Goal: Information Seeking & Learning: Learn about a topic

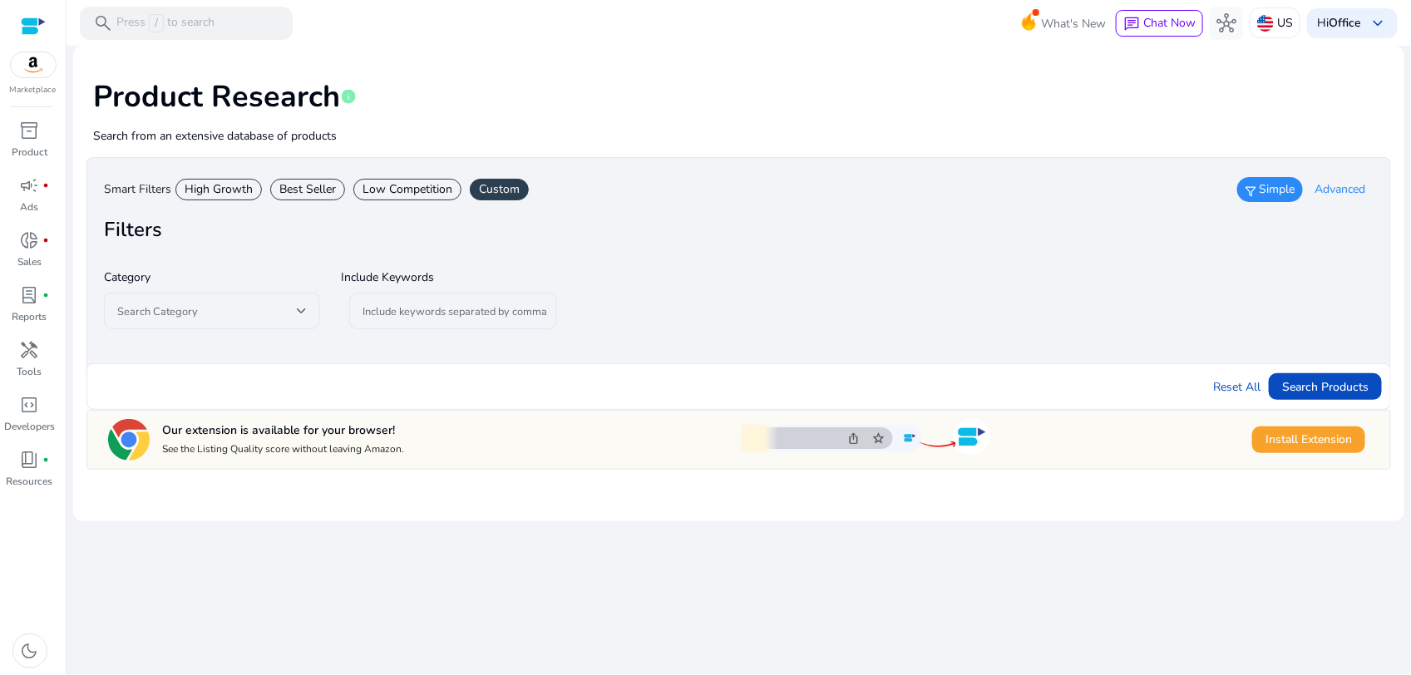
click at [239, 190] on div "High Growth" at bounding box center [218, 190] width 86 height 22
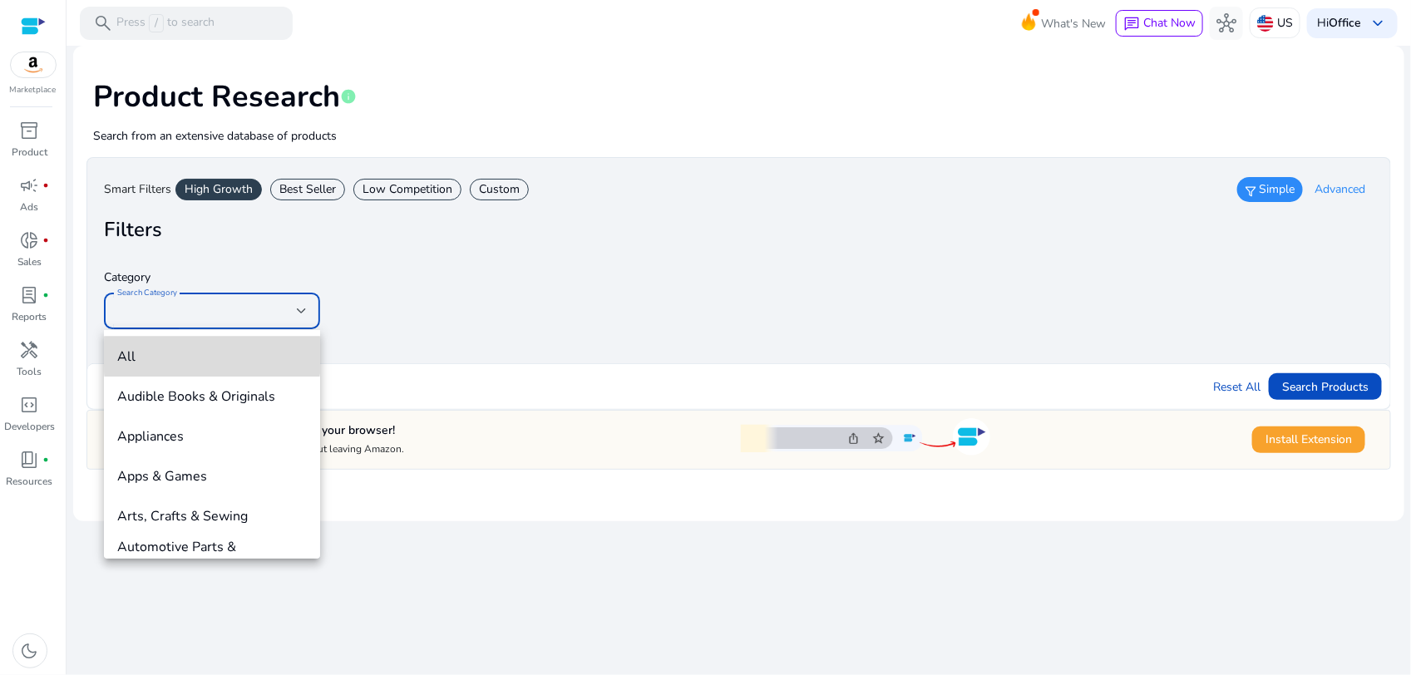
click at [212, 355] on span "All" at bounding box center [212, 357] width 190 height 18
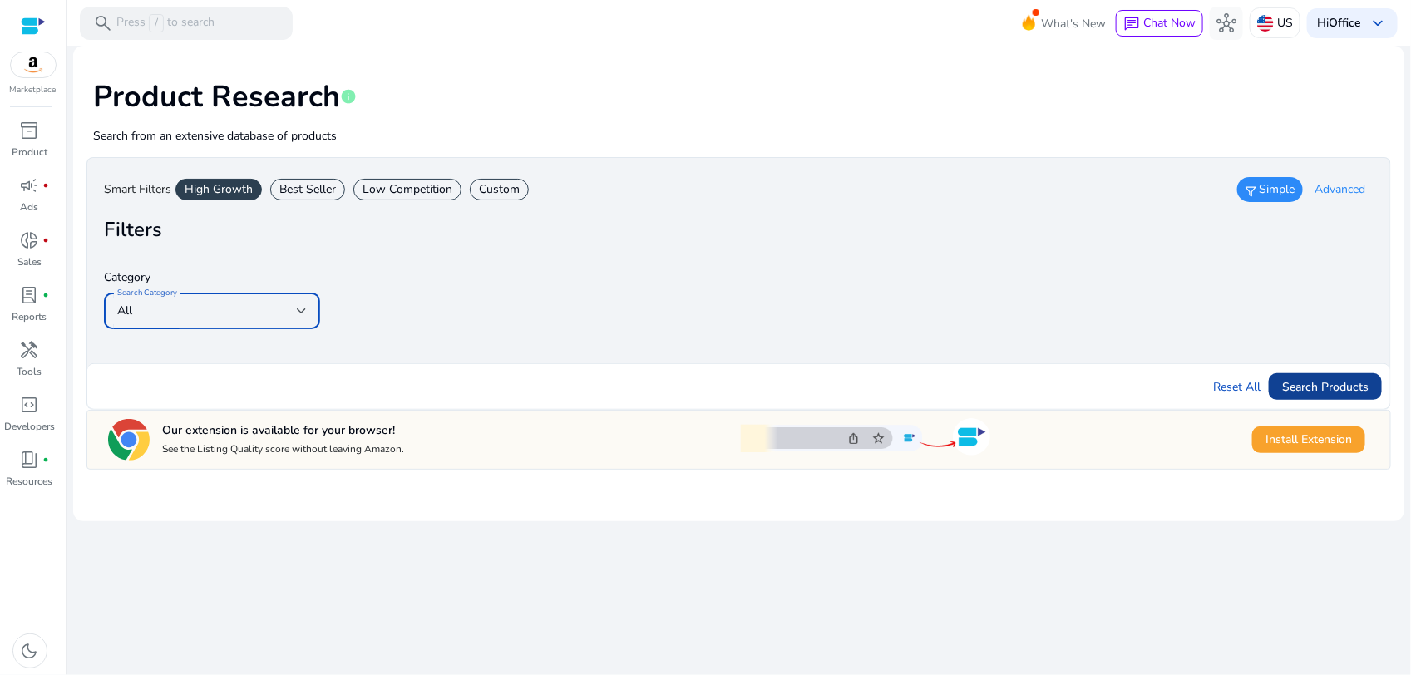
click at [1329, 389] on span "Search Products" at bounding box center [1325, 386] width 86 height 17
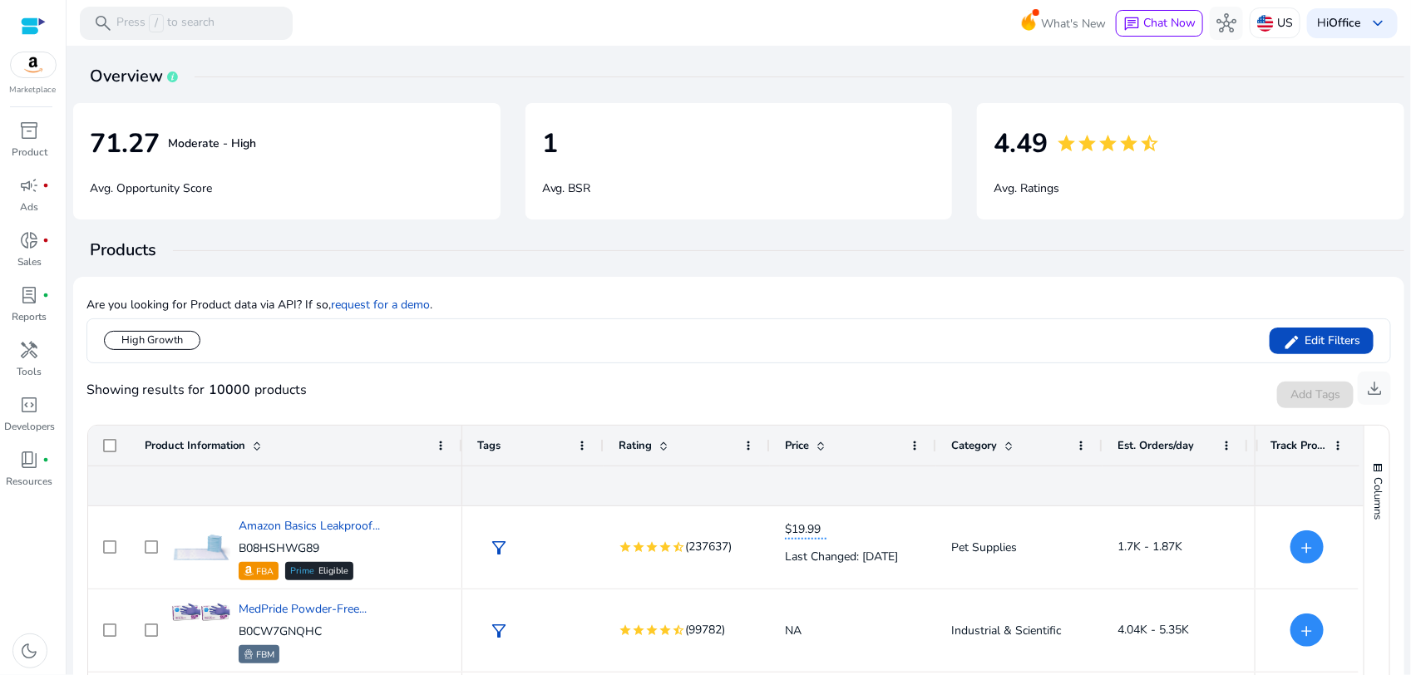
click at [1037, 251] on h4 "Products" at bounding box center [747, 250] width 1315 height 20
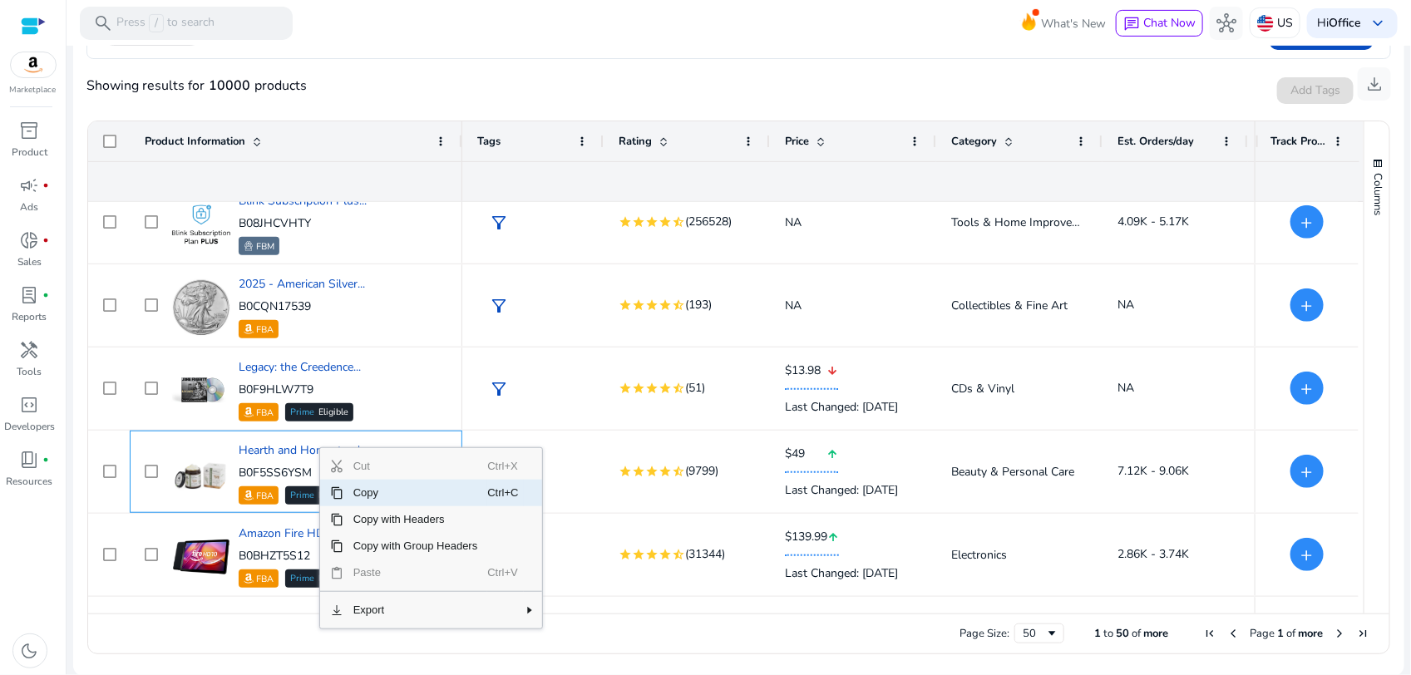
click at [351, 496] on span "Copy" at bounding box center [415, 493] width 145 height 27
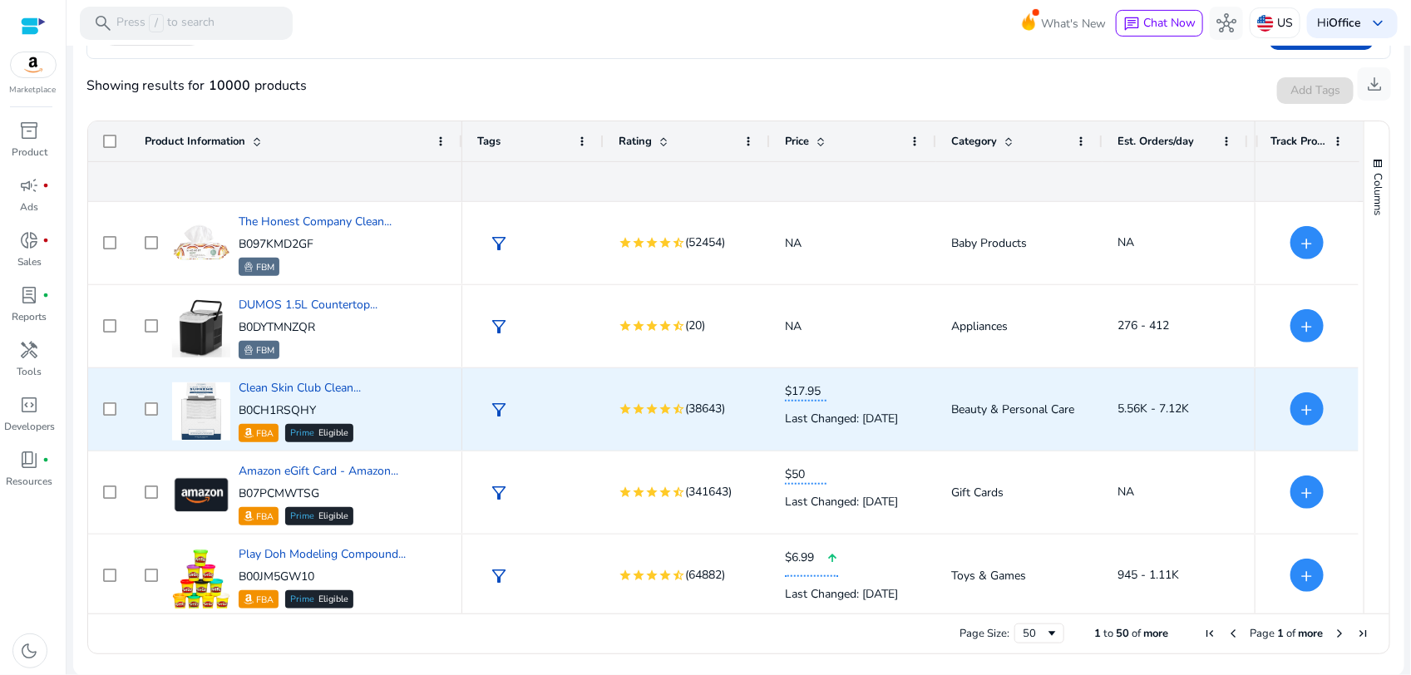
scroll to position [3751, 0]
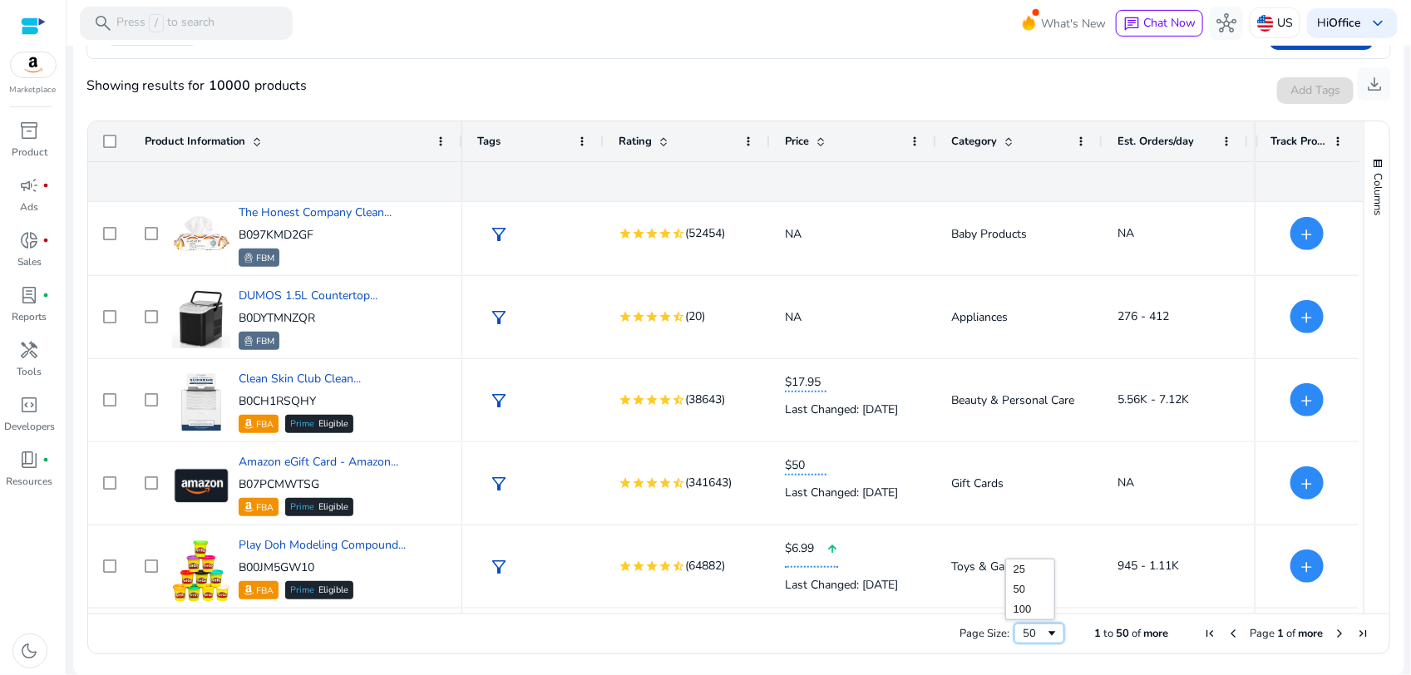
click at [1045, 630] on span "Page Size" at bounding box center [1051, 633] width 13 height 13
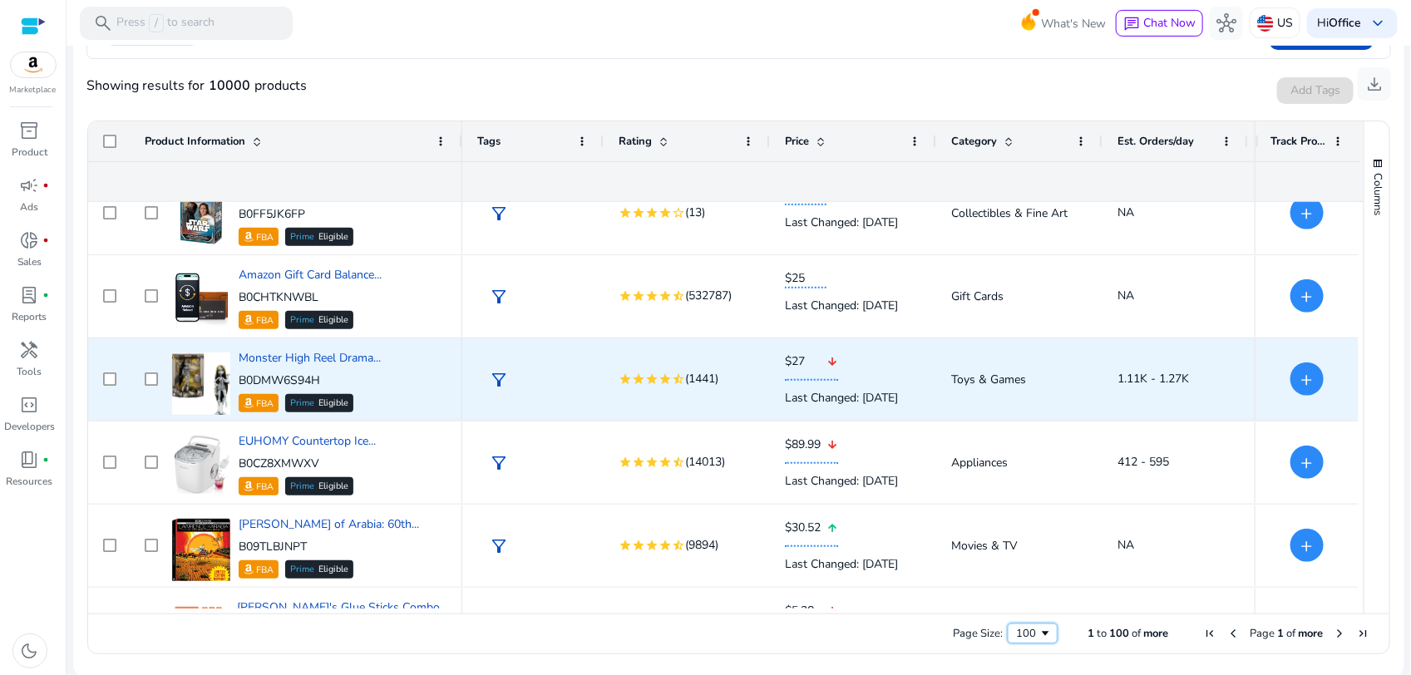
scroll to position [5186, 0]
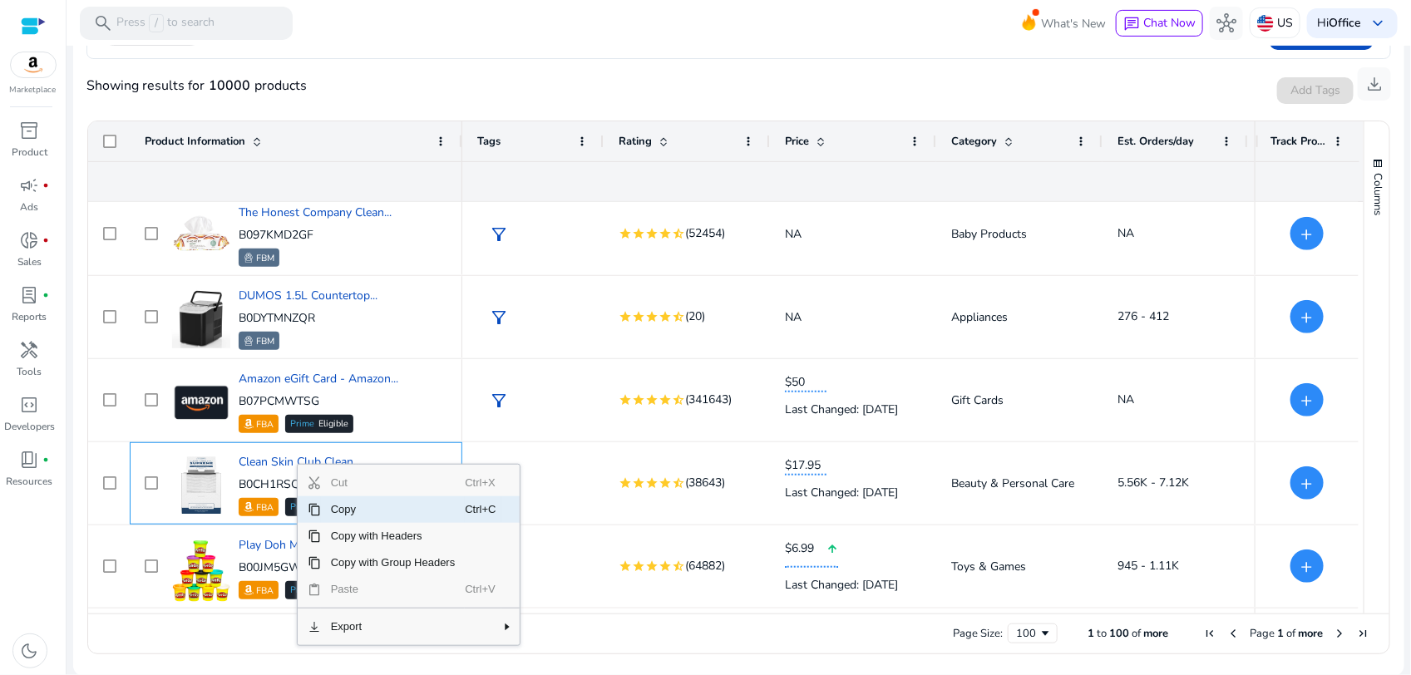
click at [362, 514] on span "Copy" at bounding box center [393, 509] width 145 height 27
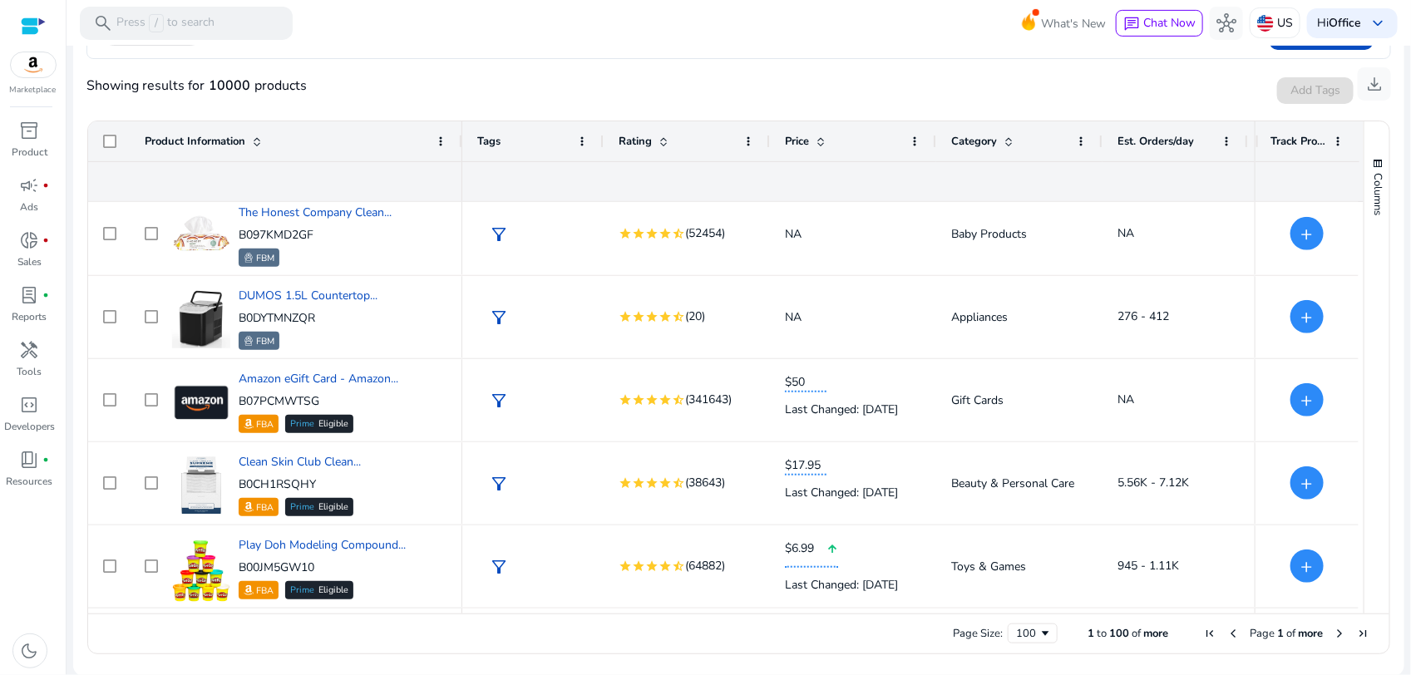
click at [1333, 632] on span "Next Page" at bounding box center [1339, 633] width 13 height 13
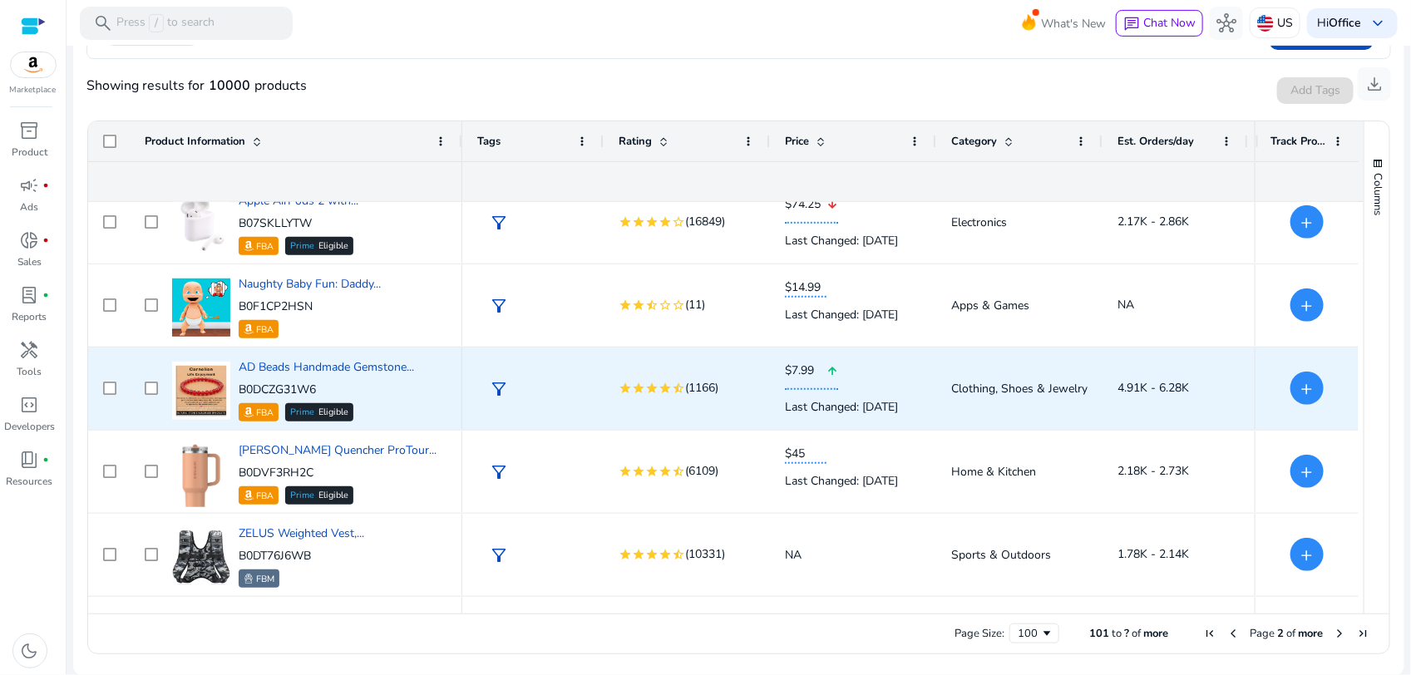
scroll to position [1871, 0]
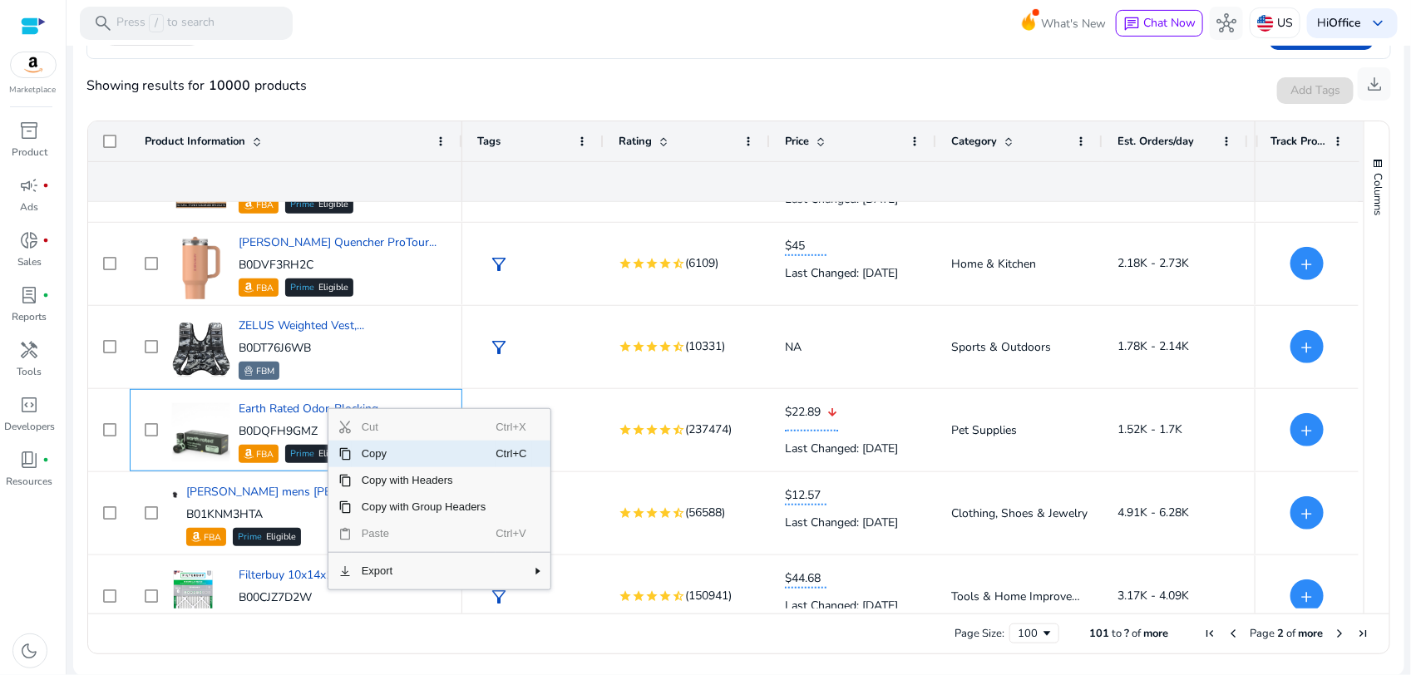
click at [368, 459] on span "Copy" at bounding box center [424, 454] width 145 height 27
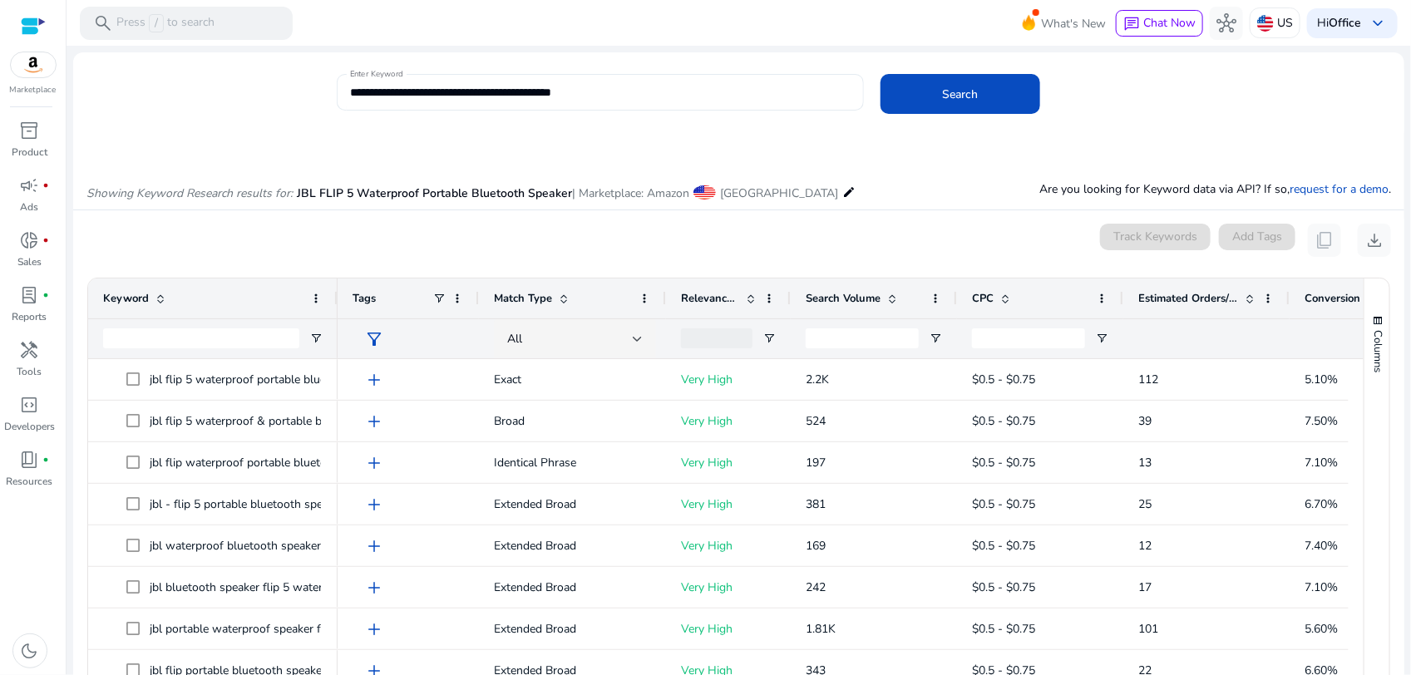
click at [616, 100] on div "**********" at bounding box center [600, 92] width 501 height 37
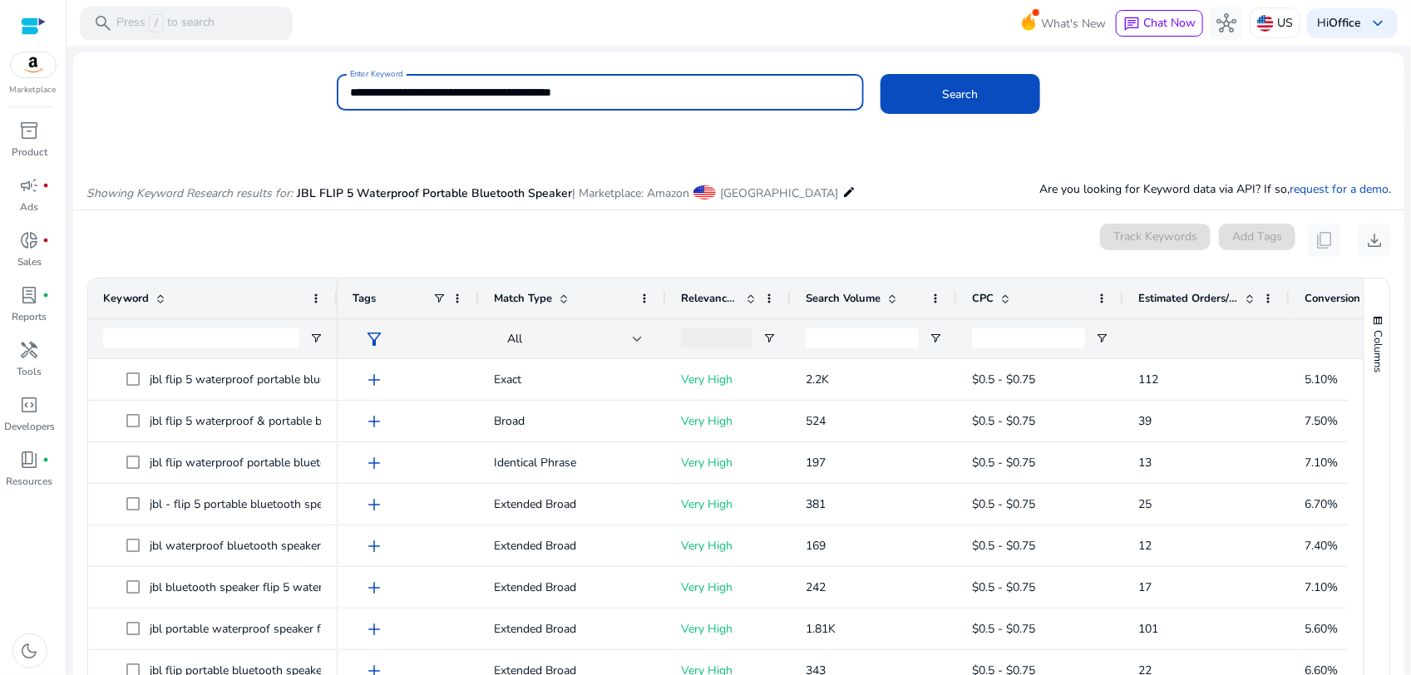
click at [617, 100] on input "**********" at bounding box center [600, 92] width 501 height 18
paste input "**********"
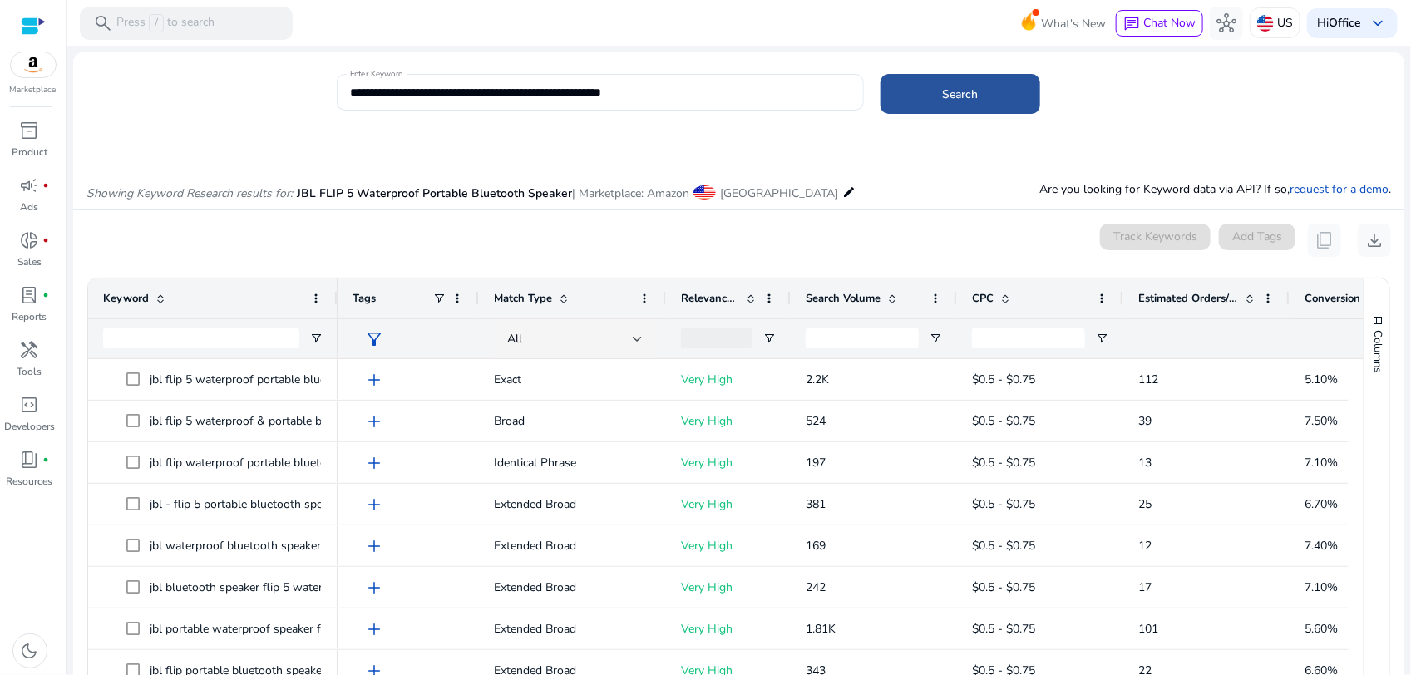
click at [1003, 98] on span at bounding box center [961, 94] width 160 height 40
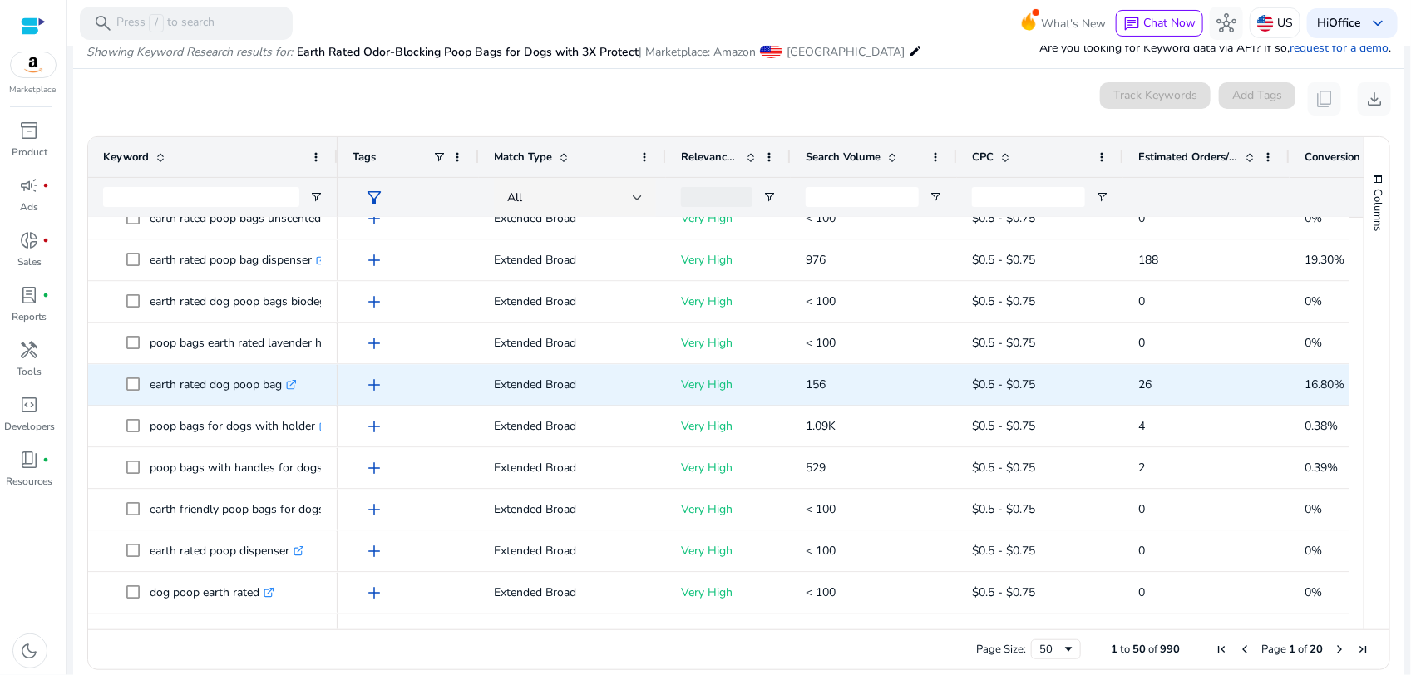
scroll to position [158, 0]
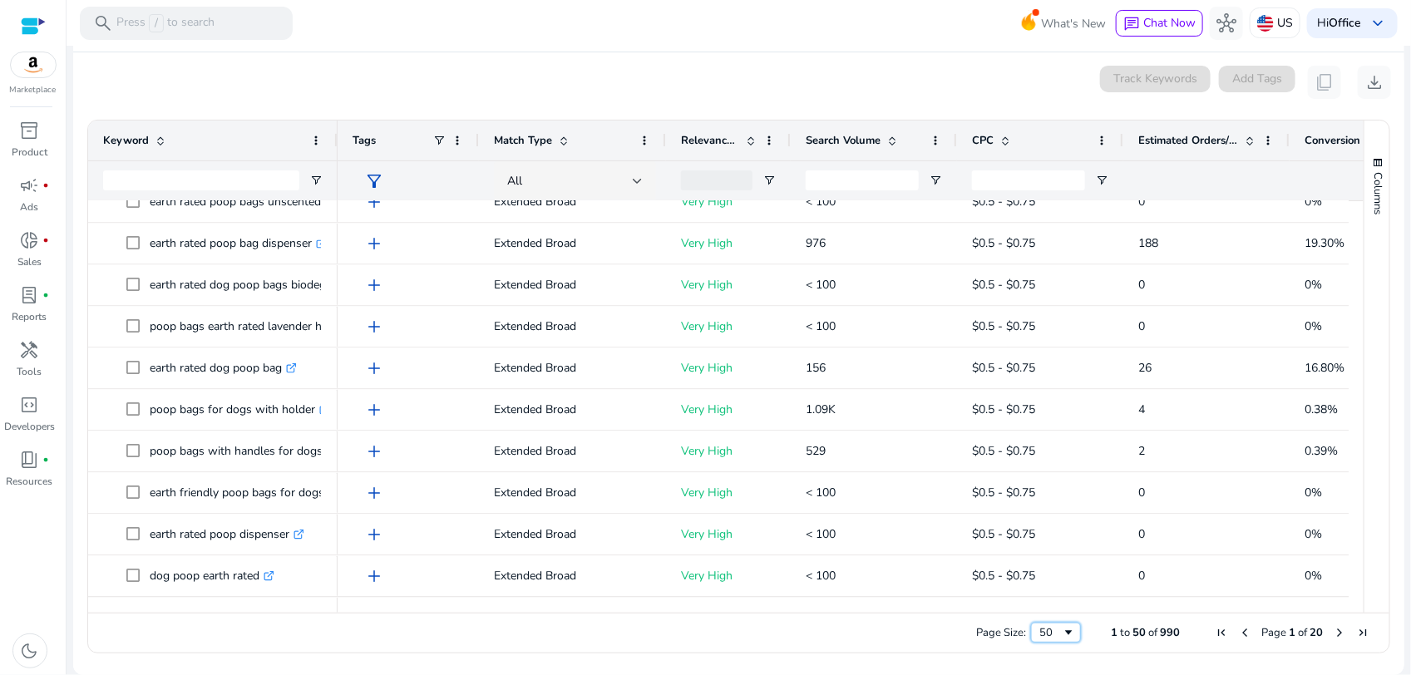
click at [1046, 639] on div "50" at bounding box center [1051, 632] width 22 height 15
click at [1250, 139] on span at bounding box center [1249, 140] width 13 height 13
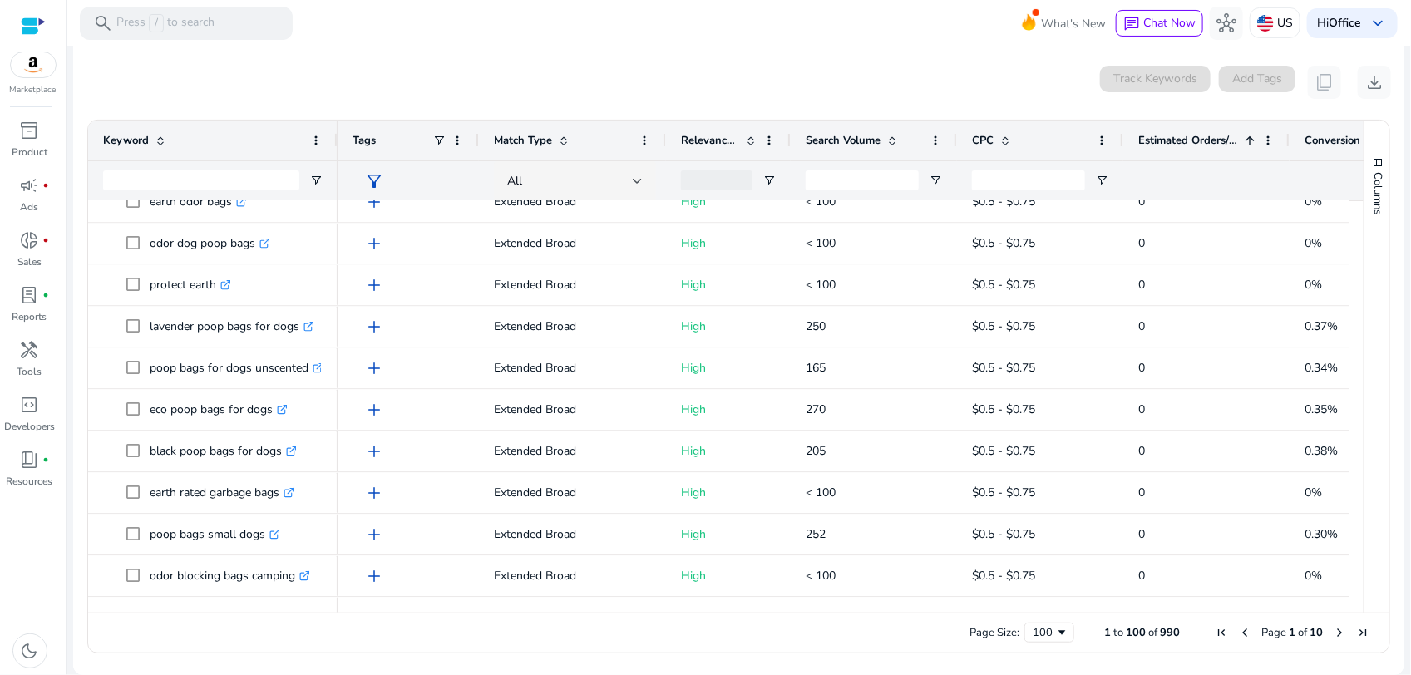
click at [1250, 139] on span at bounding box center [1249, 140] width 13 height 13
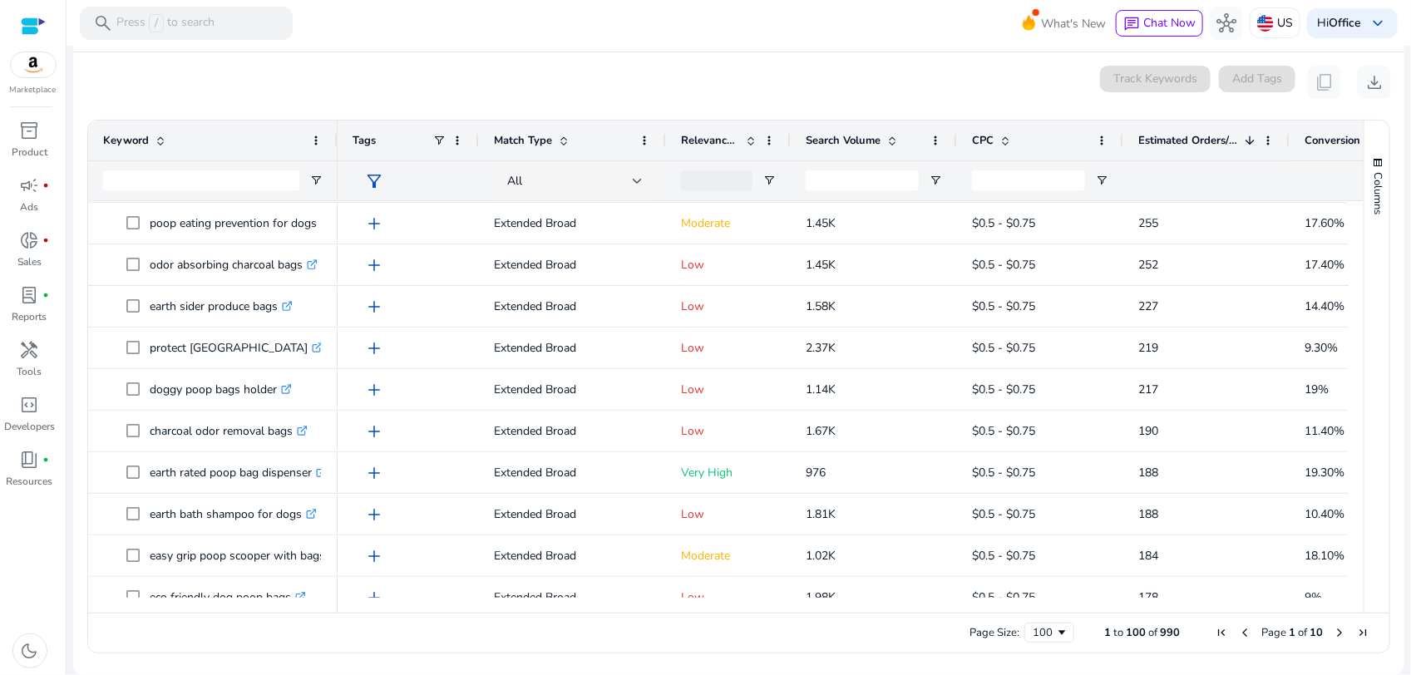
scroll to position [0, 0]
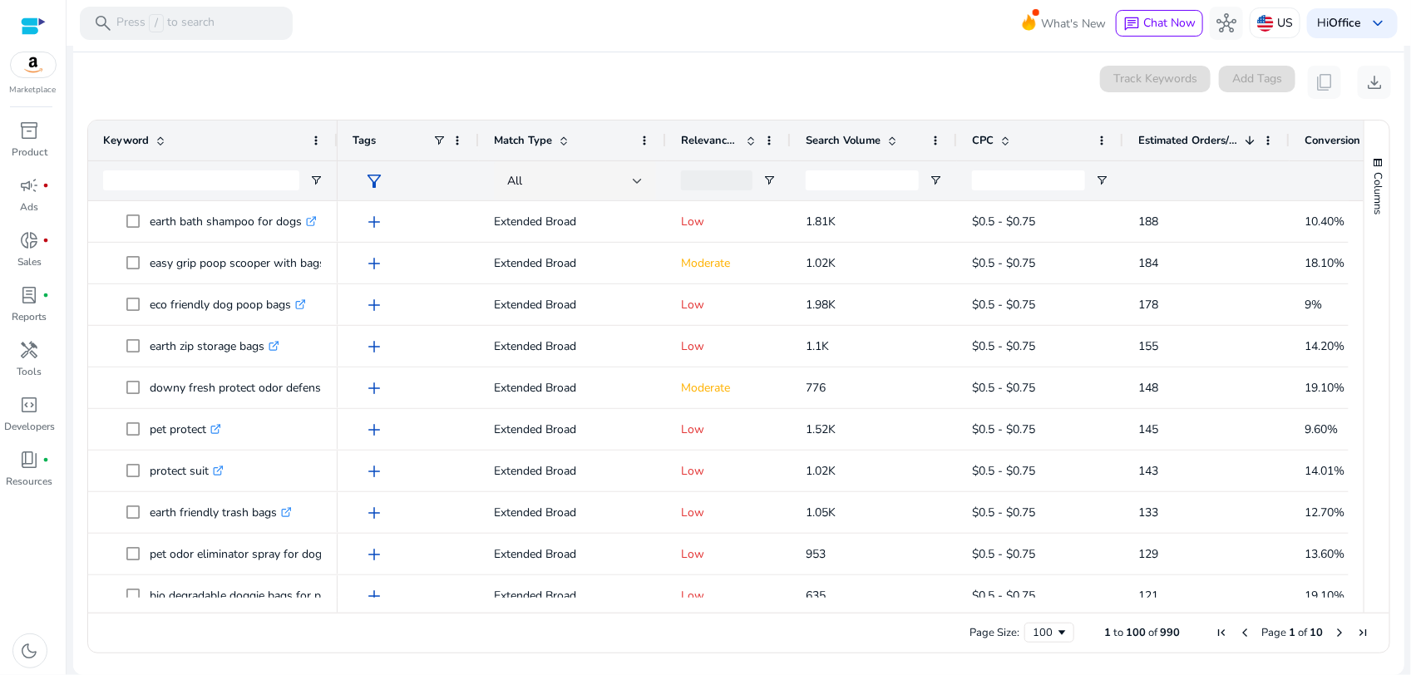
click at [1242, 135] on span at bounding box center [1247, 140] width 18 height 13
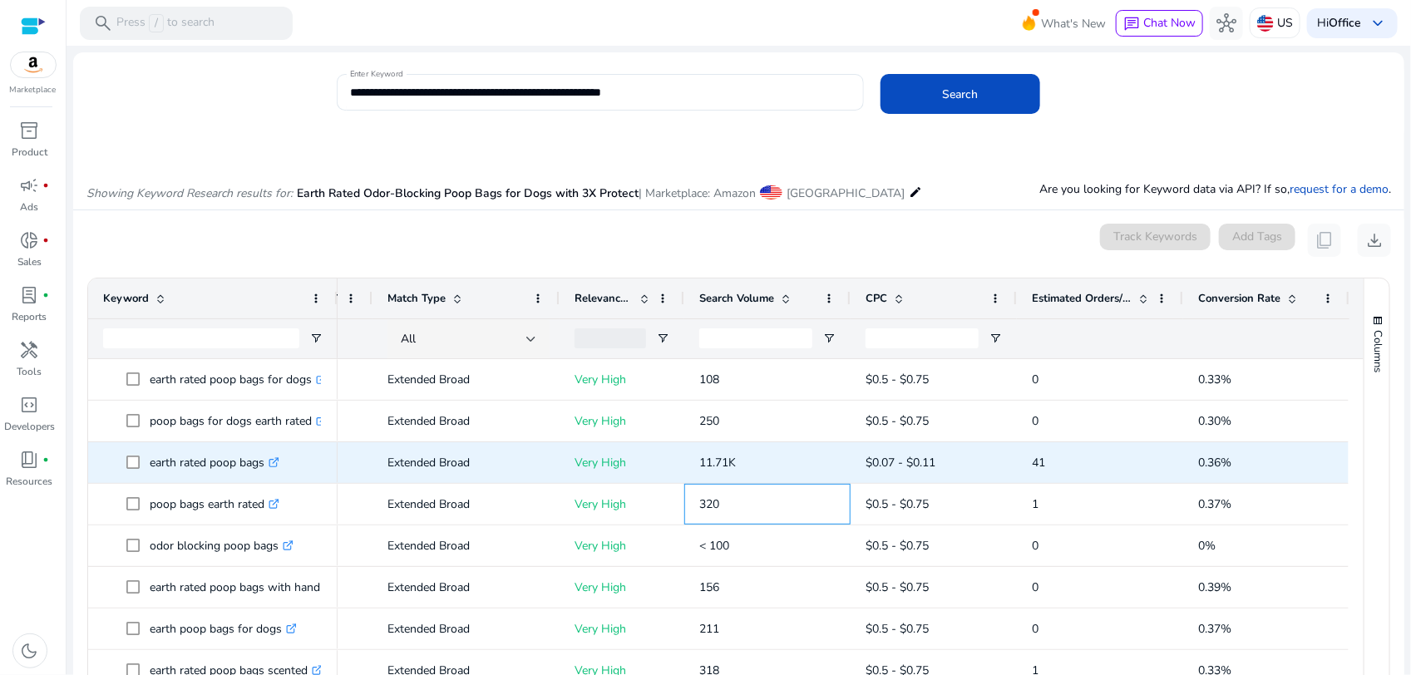
scroll to position [0, 113]
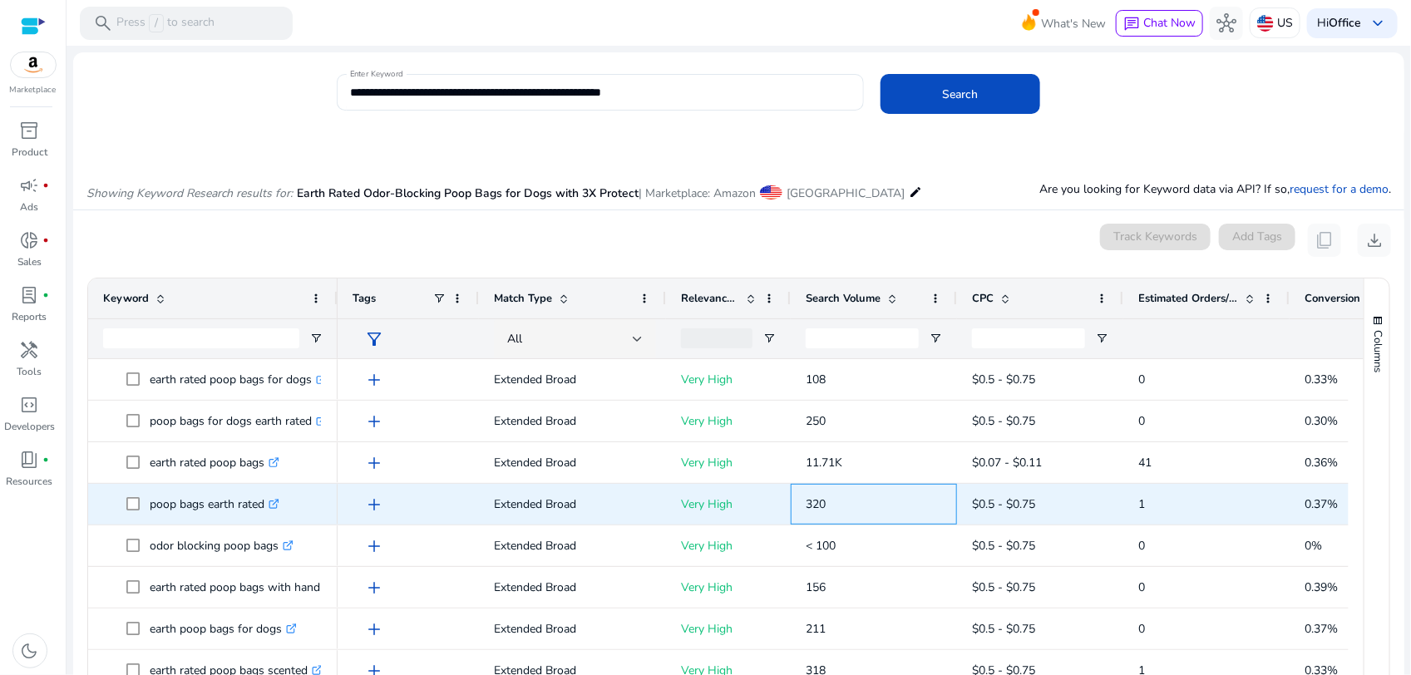
drag, startPoint x: 849, startPoint y: 492, endPoint x: 432, endPoint y: 495, distance: 416.6
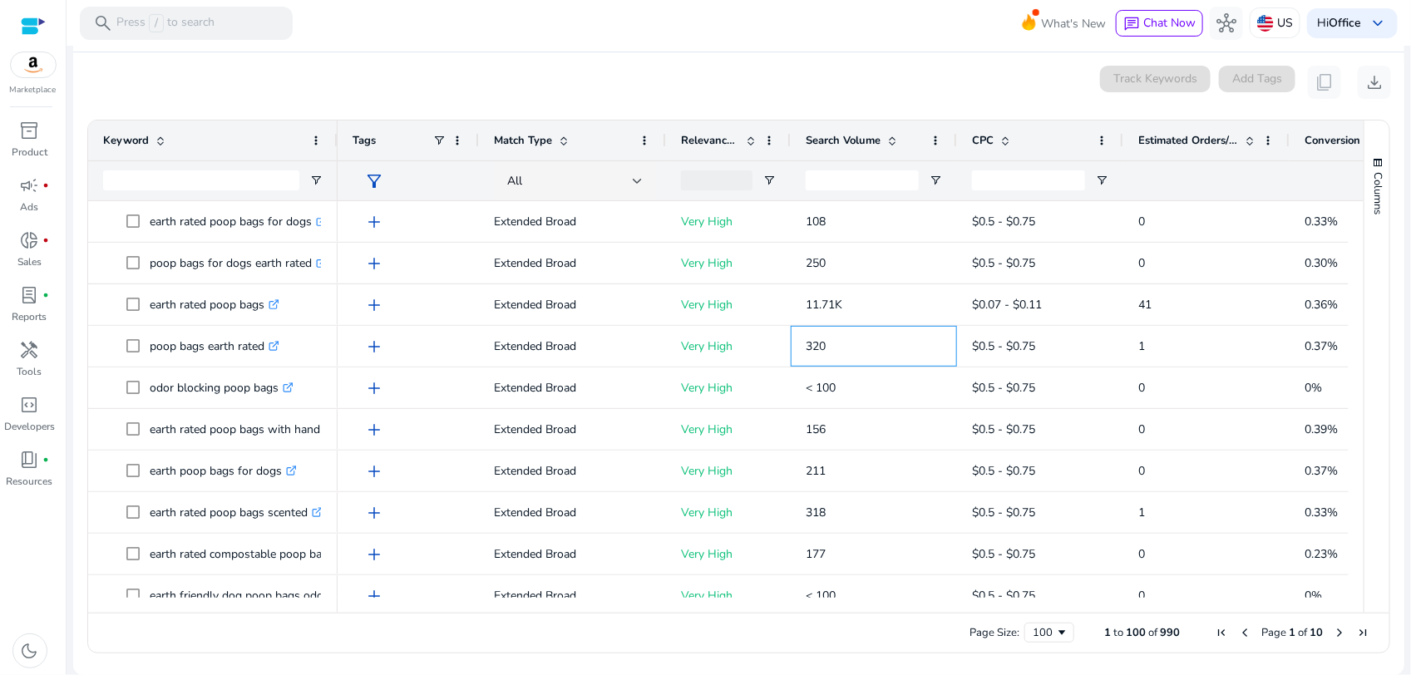
scroll to position [0, 0]
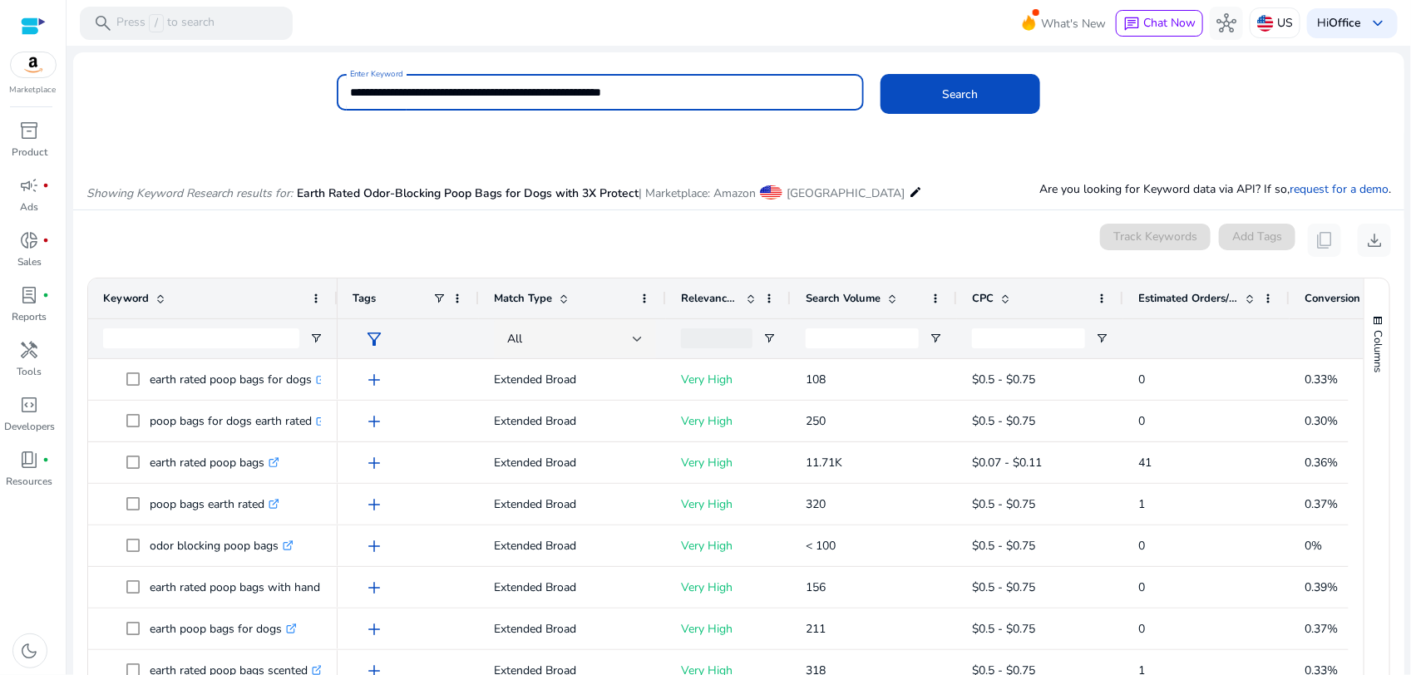
click at [555, 91] on input "**********" at bounding box center [600, 92] width 501 height 18
paste input
type input "**********"
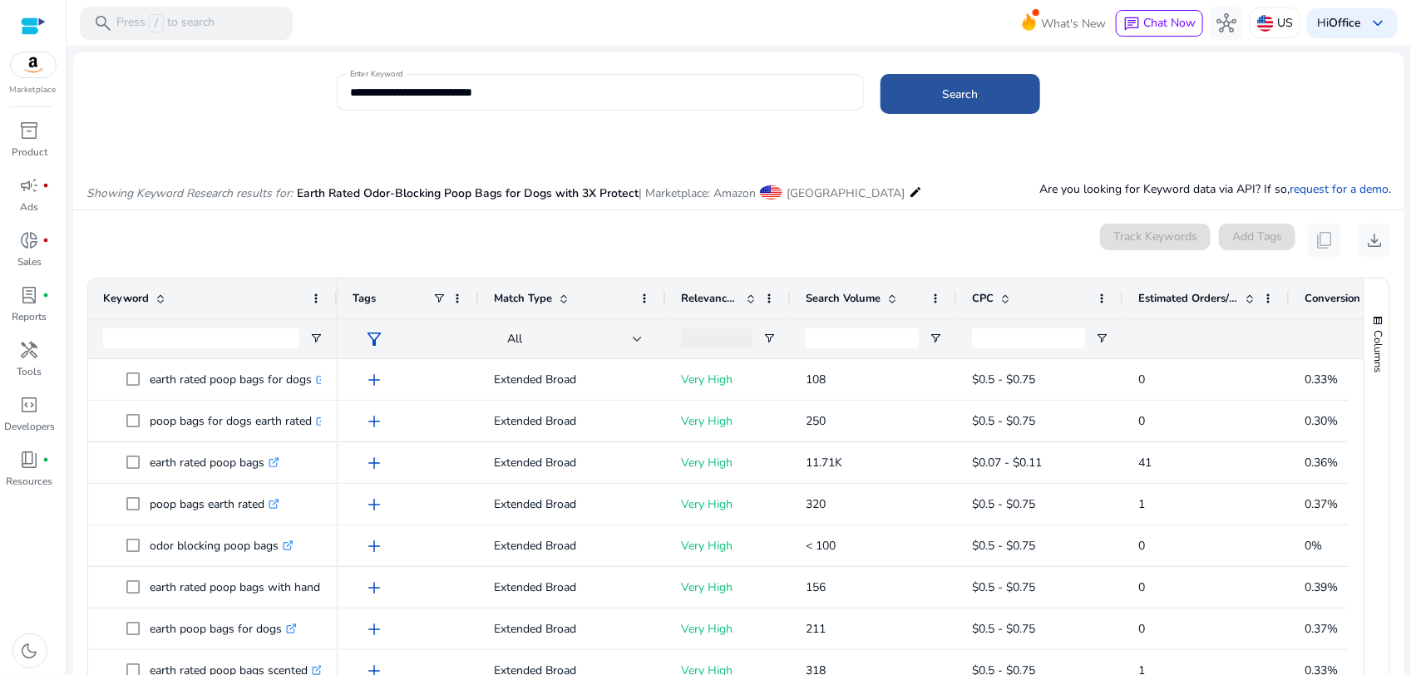
click at [949, 93] on span "Search" at bounding box center [961, 94] width 36 height 17
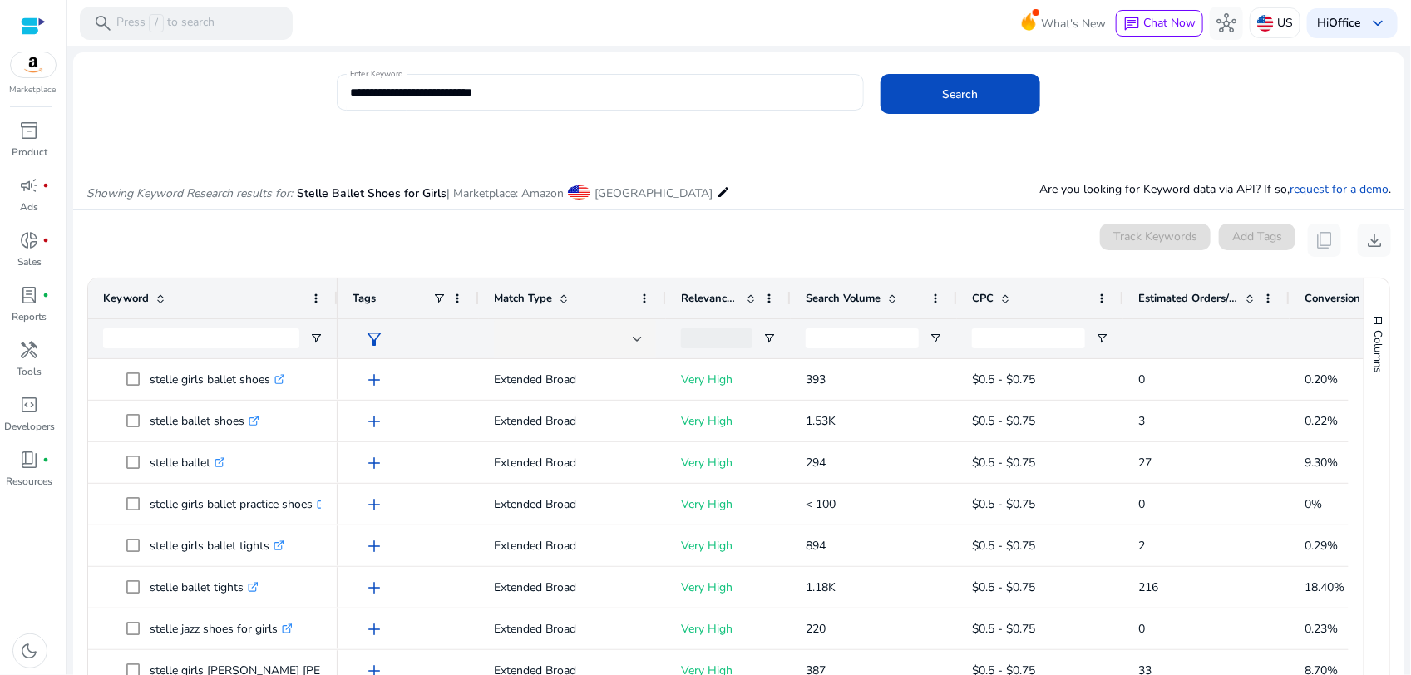
scroll to position [141, 0]
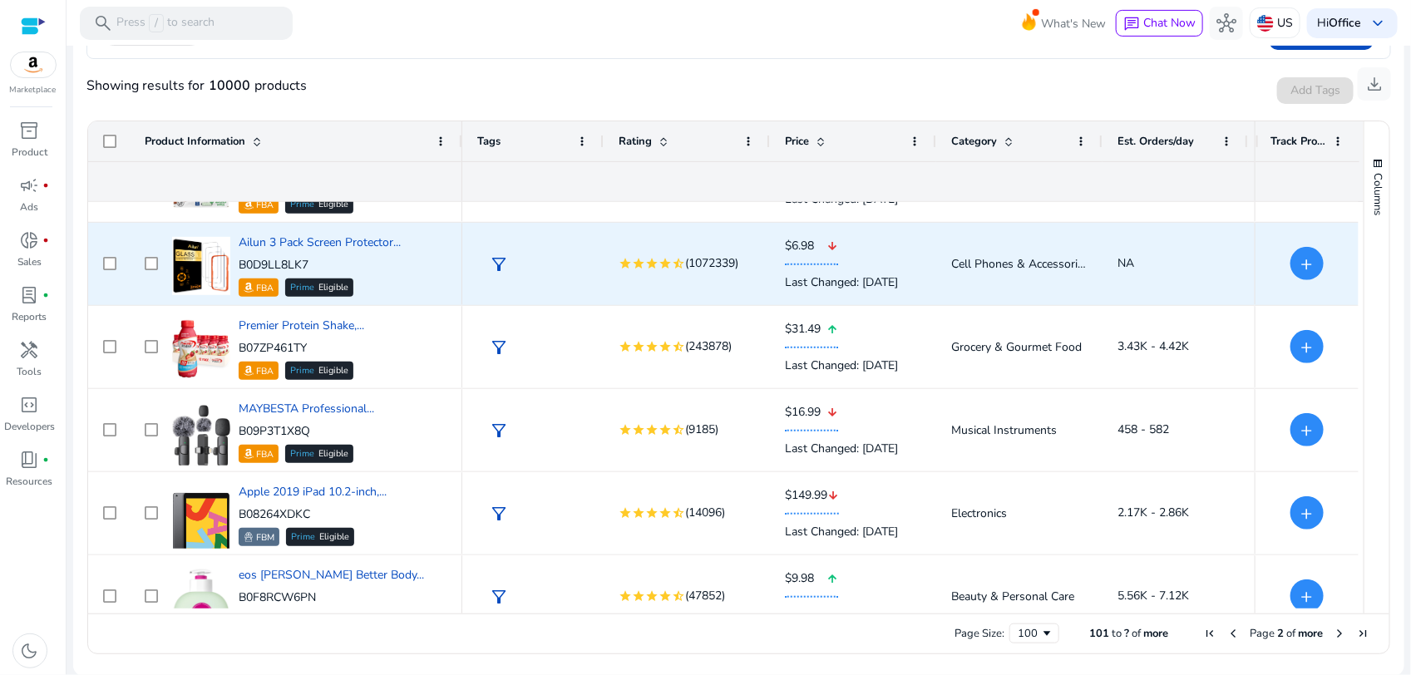
scroll to position [3015, 0]
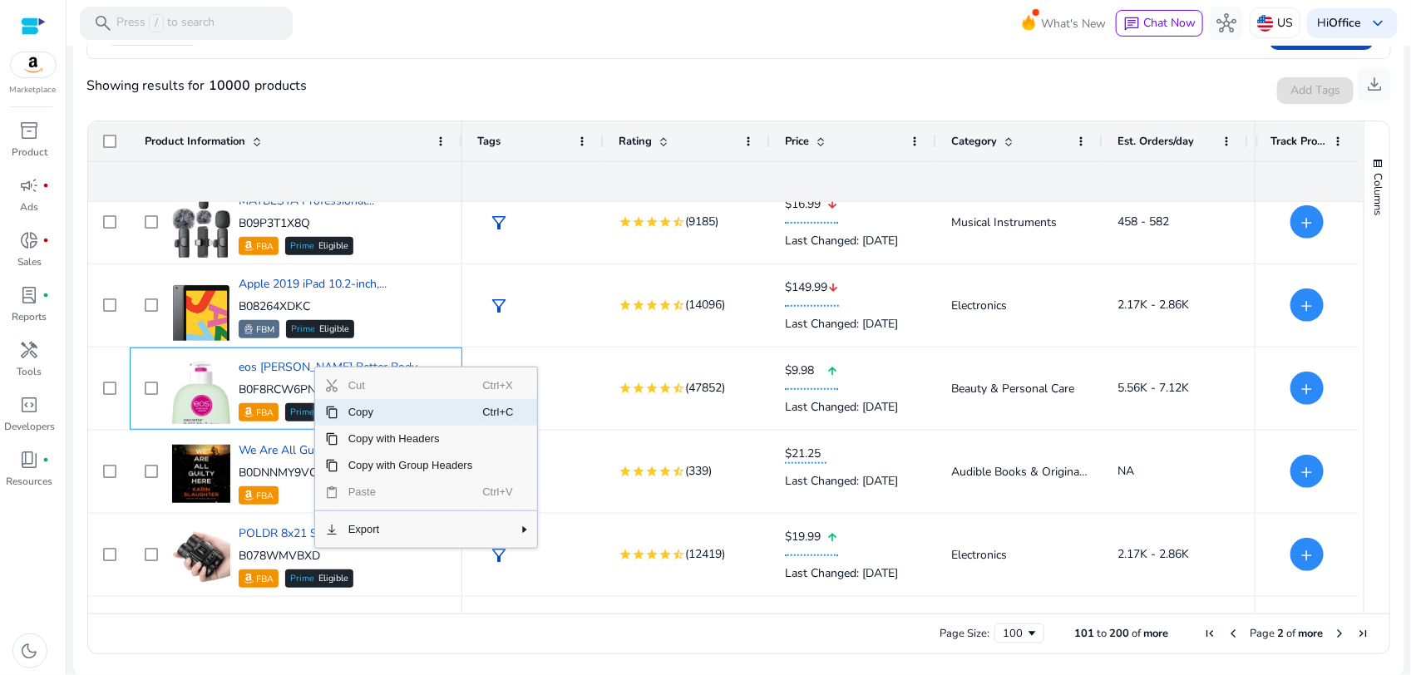
click at [346, 416] on span "Copy" at bounding box center [410, 412] width 145 height 27
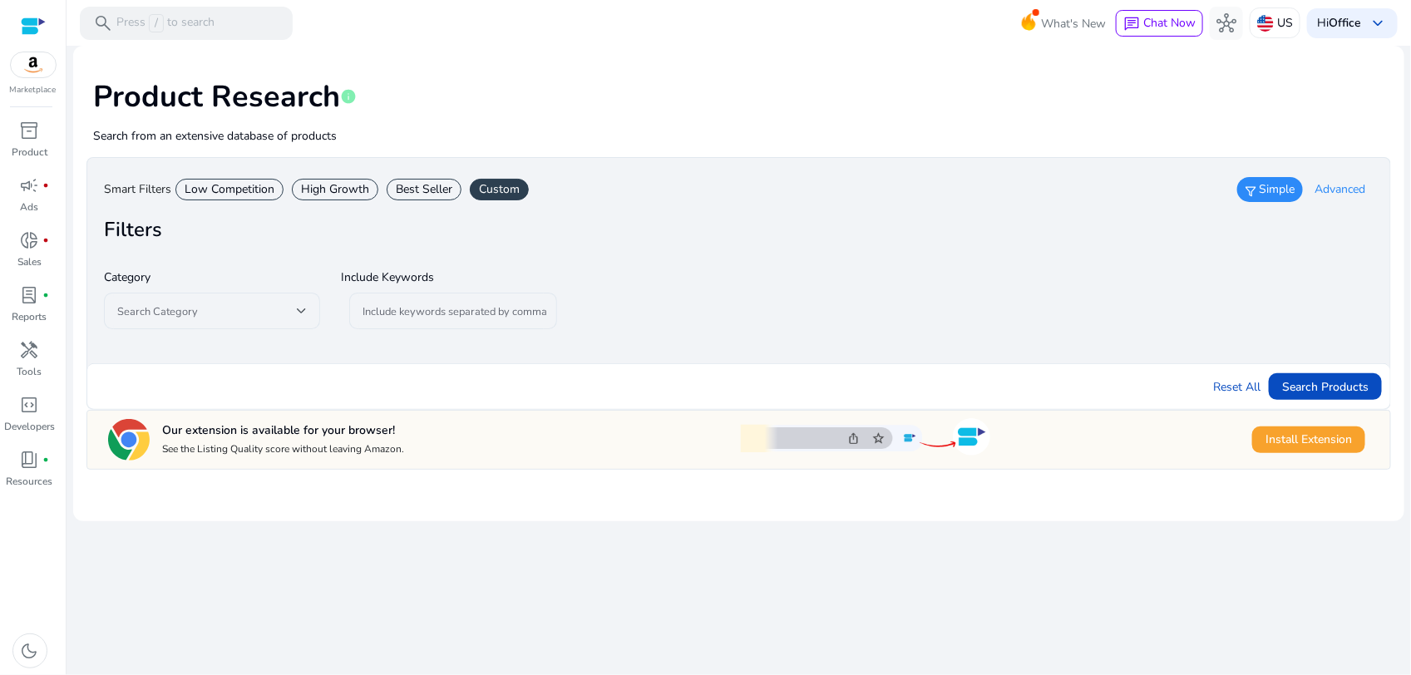
click at [413, 195] on div "Best Seller" at bounding box center [424, 190] width 75 height 22
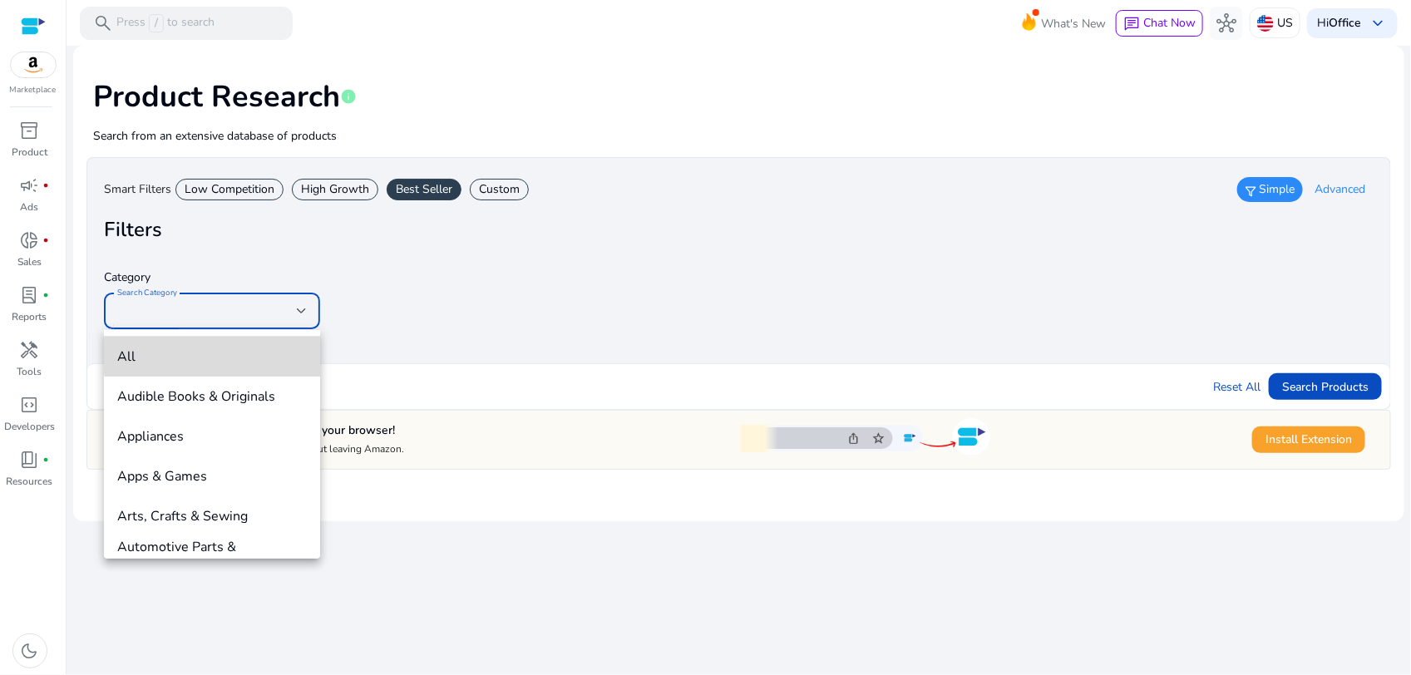
click at [243, 348] on span "All" at bounding box center [212, 357] width 190 height 18
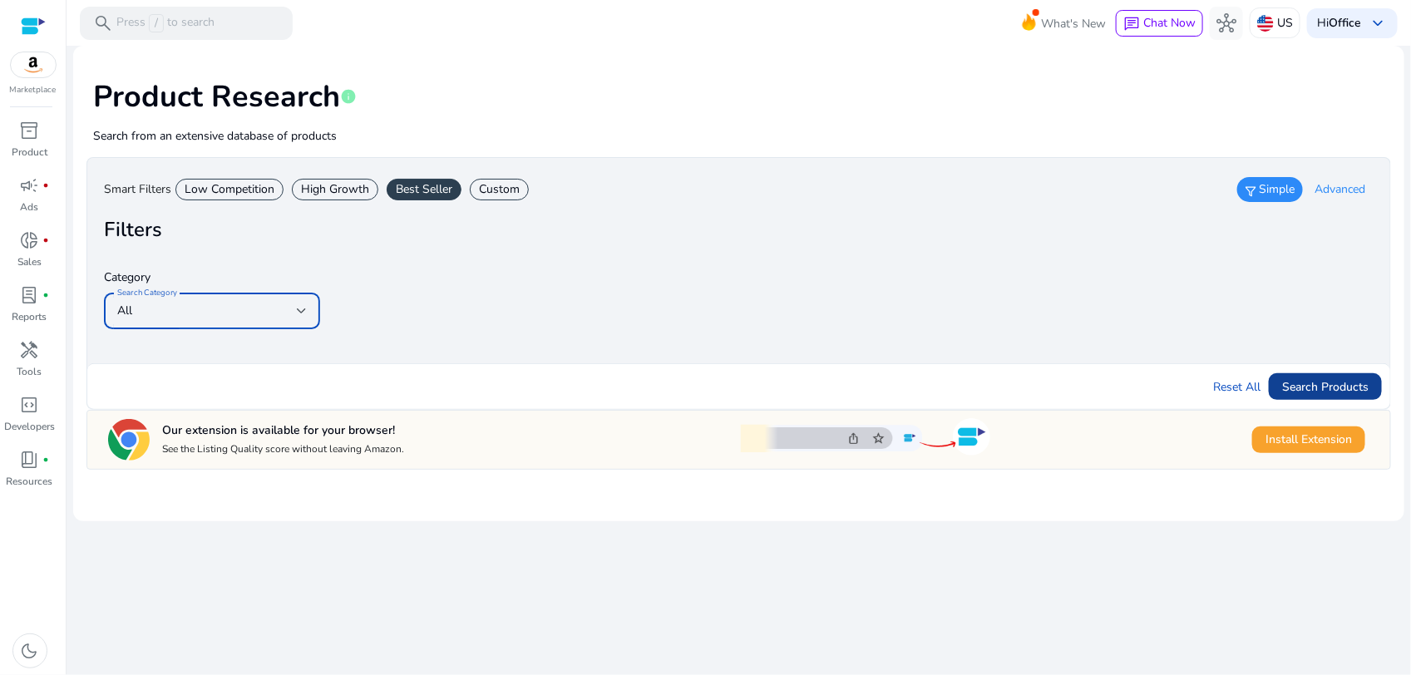
click at [1308, 389] on span "Search Products" at bounding box center [1325, 386] width 86 height 17
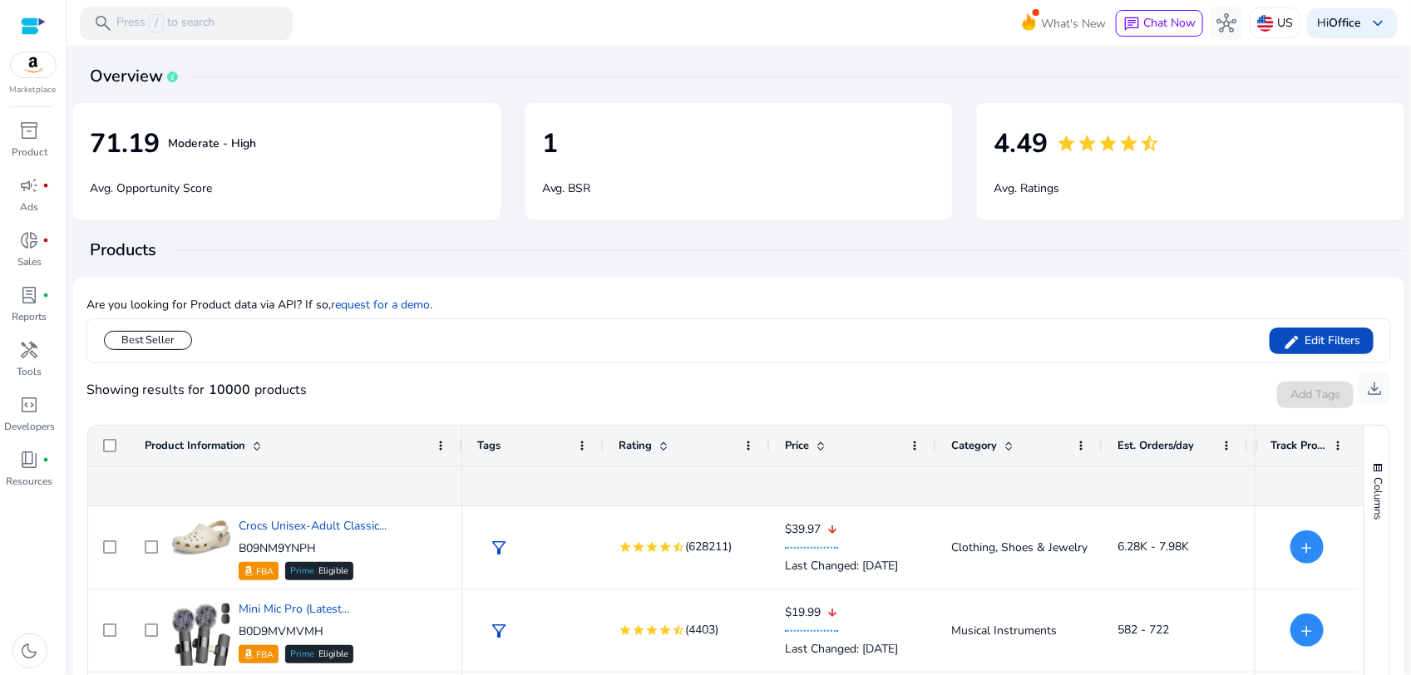
scroll to position [104, 0]
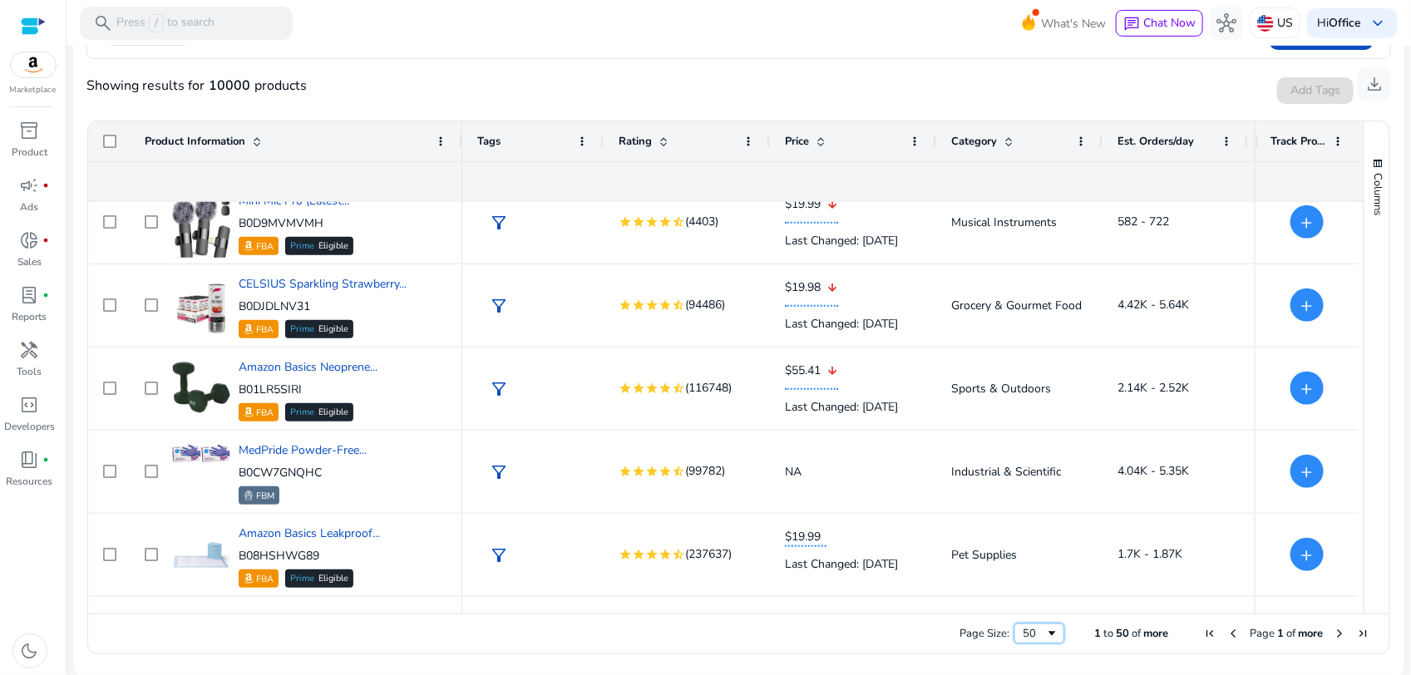
click at [1034, 638] on div "50" at bounding box center [1034, 633] width 22 height 15
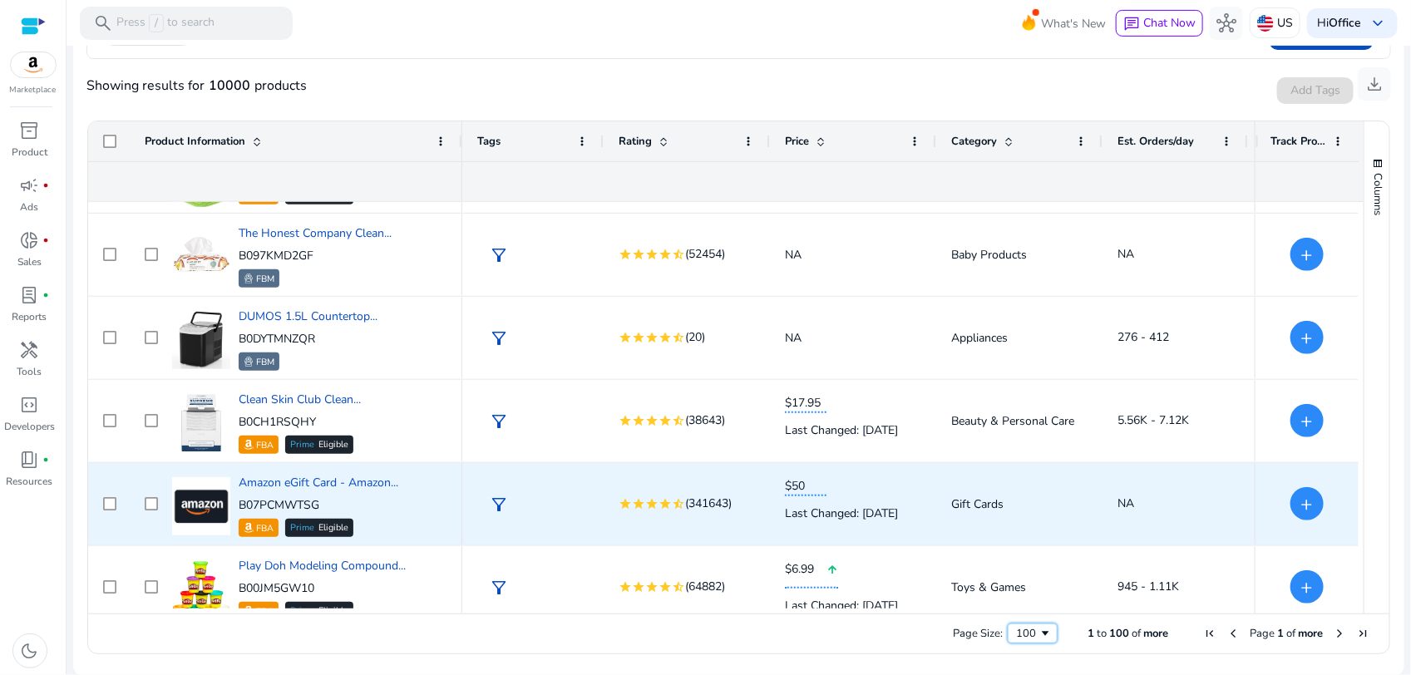
scroll to position [7909, 0]
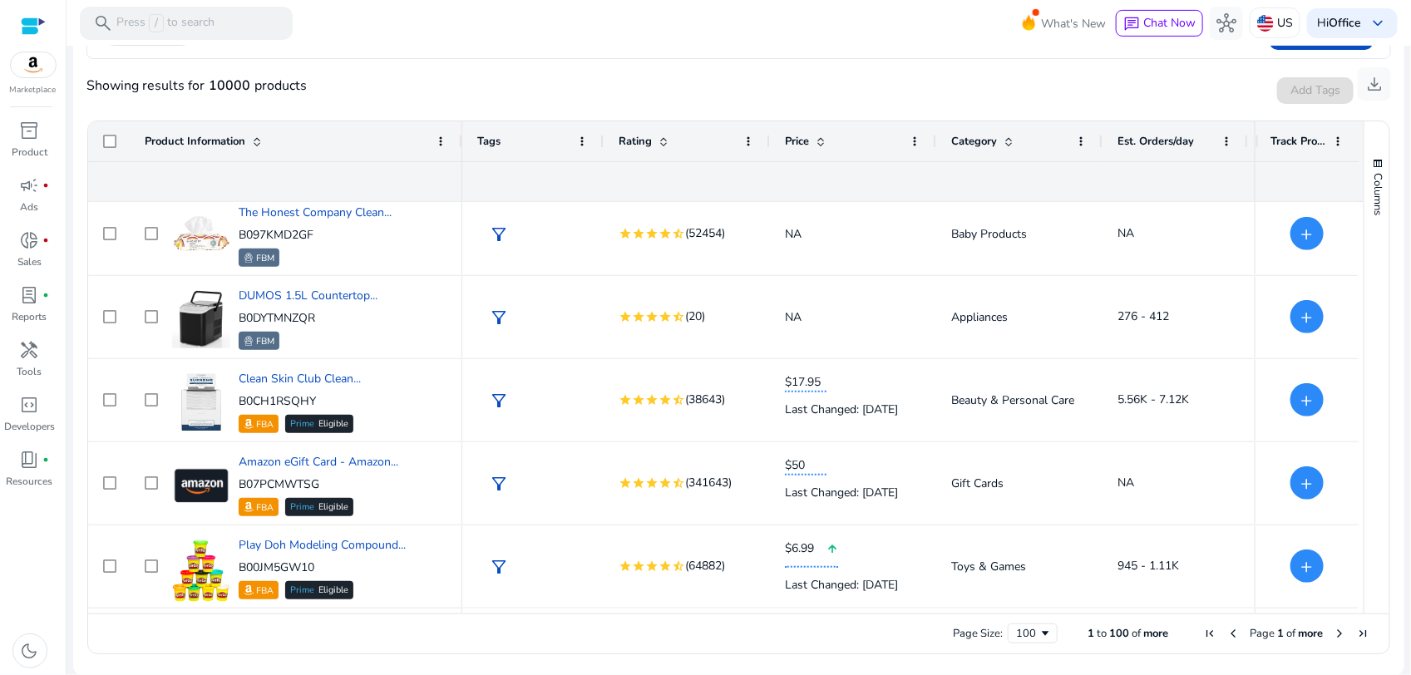
click at [1336, 633] on span "Next Page" at bounding box center [1339, 633] width 13 height 13
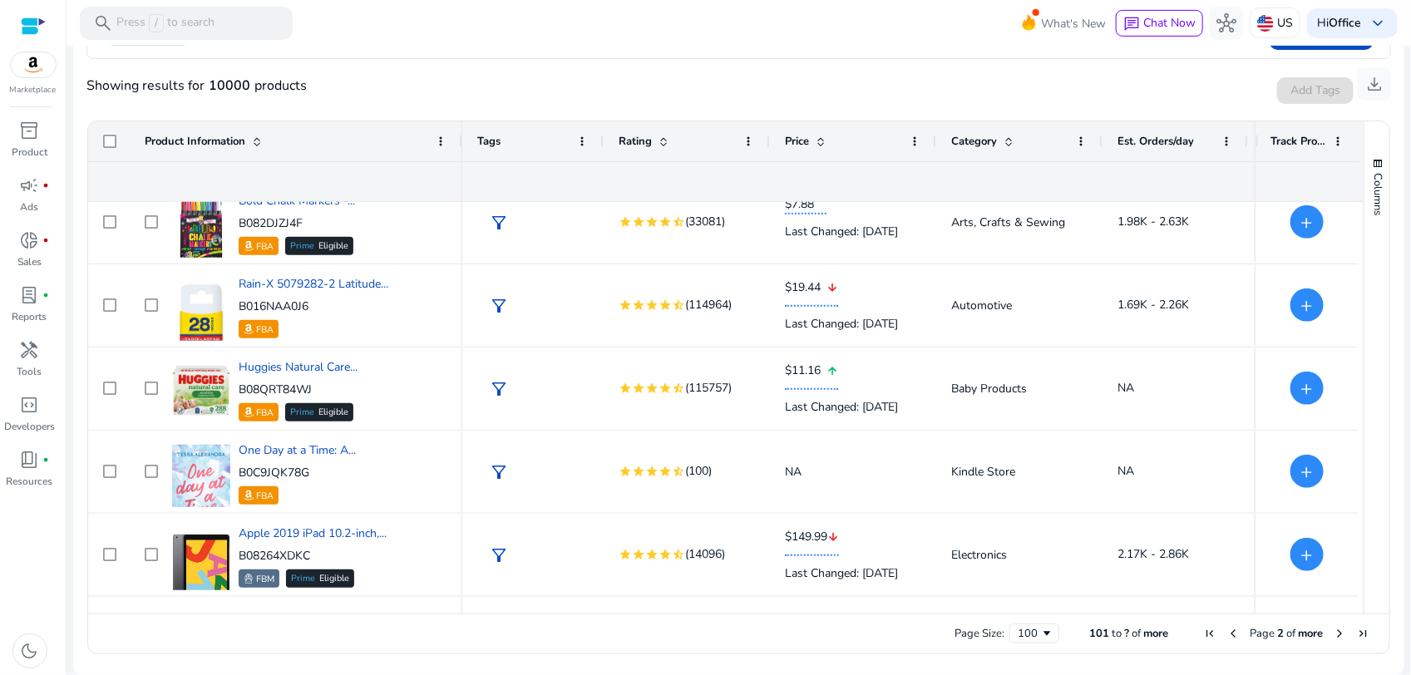
scroll to position [2599, 0]
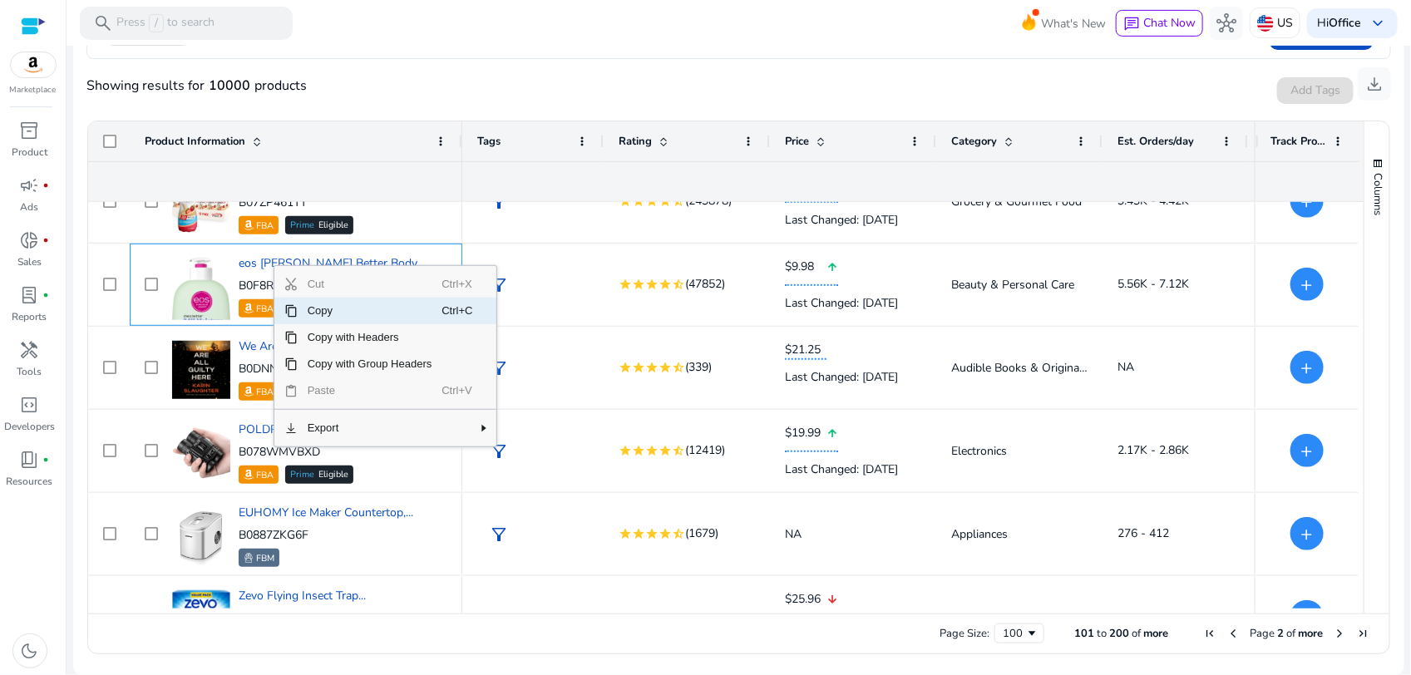
click at [364, 313] on span "Copy" at bounding box center [370, 311] width 145 height 27
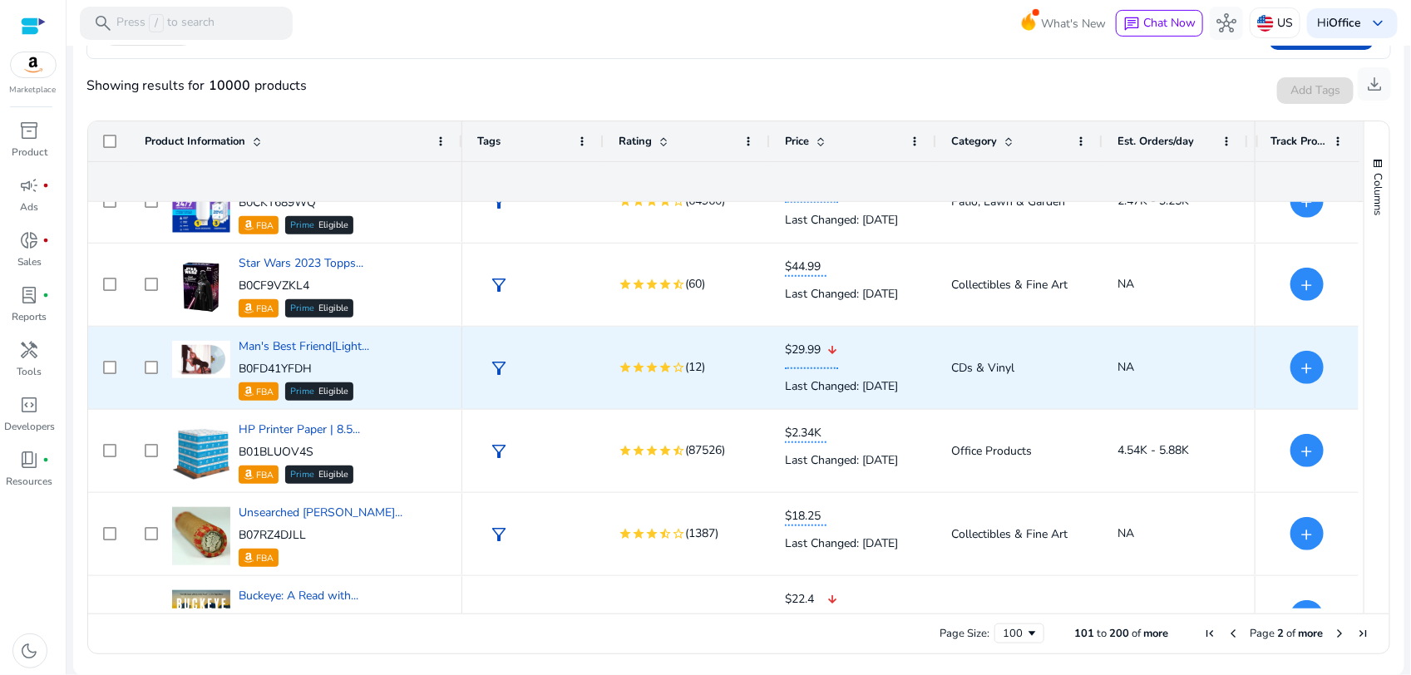
scroll to position [3534, 0]
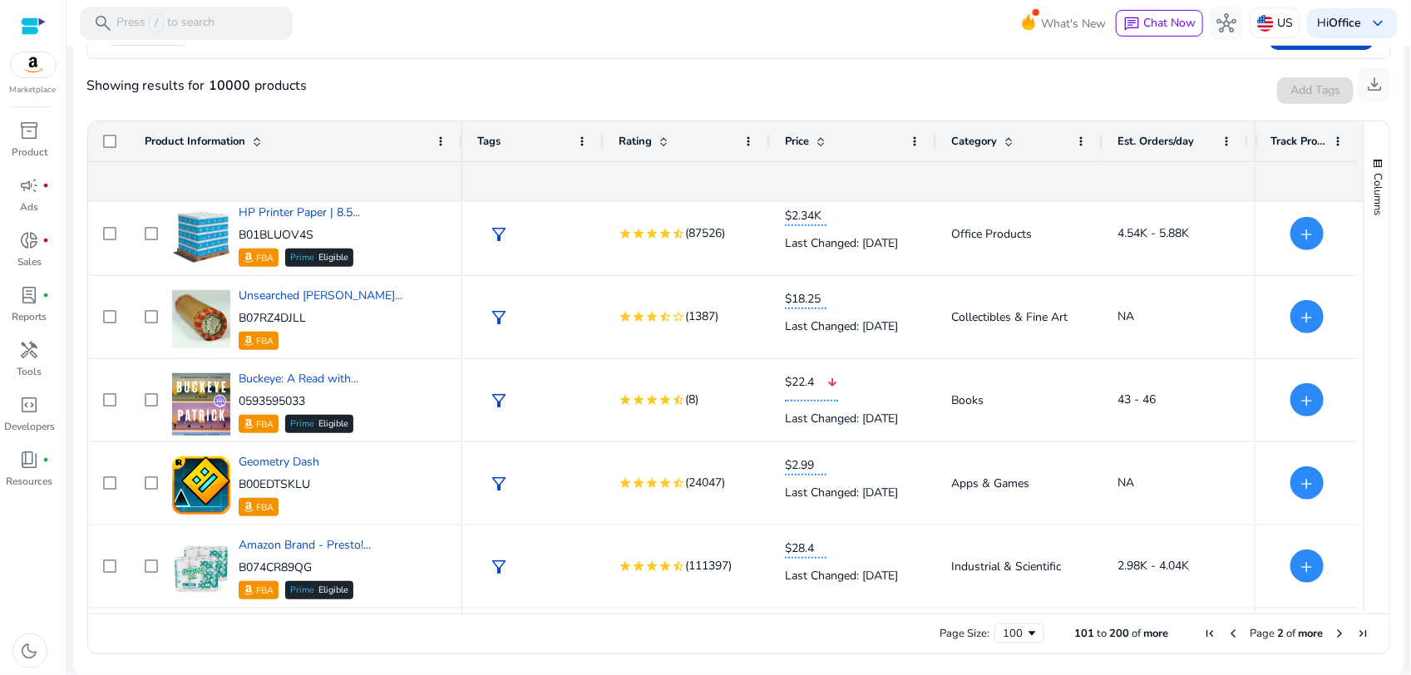
click at [1333, 637] on span "Next Page" at bounding box center [1339, 633] width 13 height 13
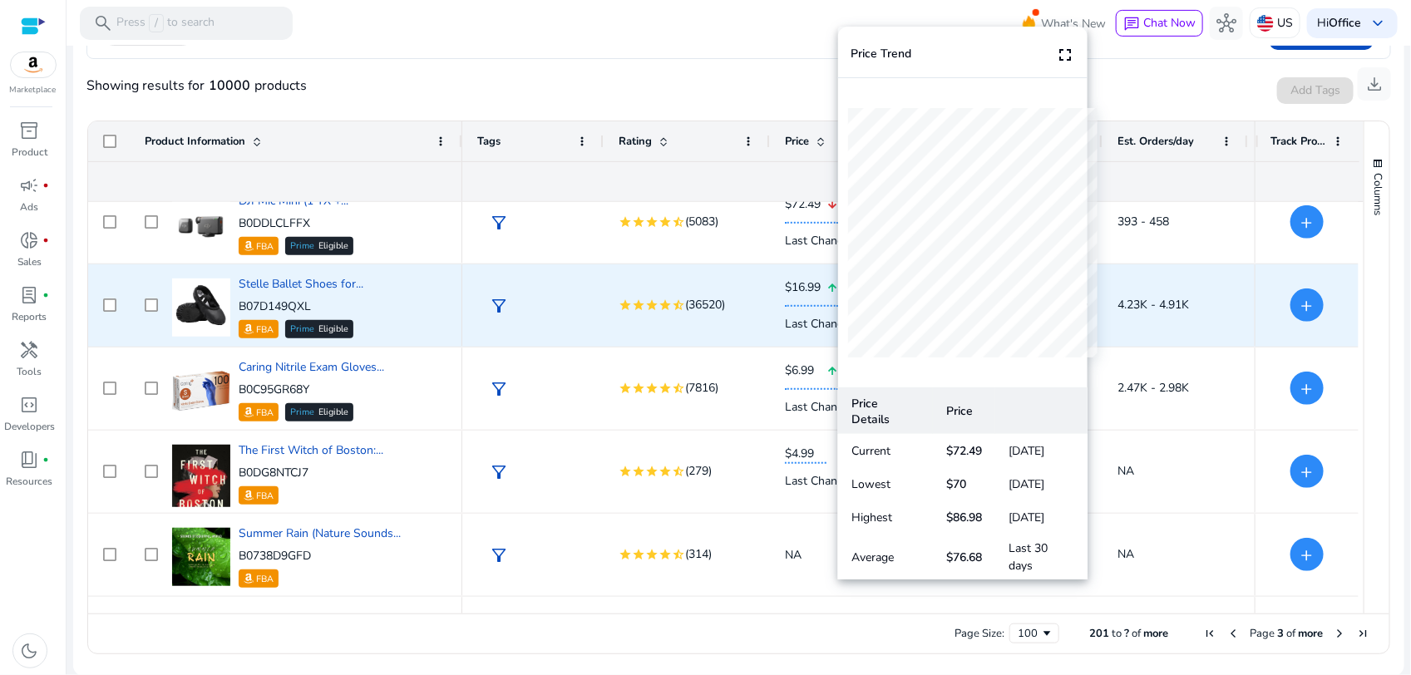
scroll to position [1351, 0]
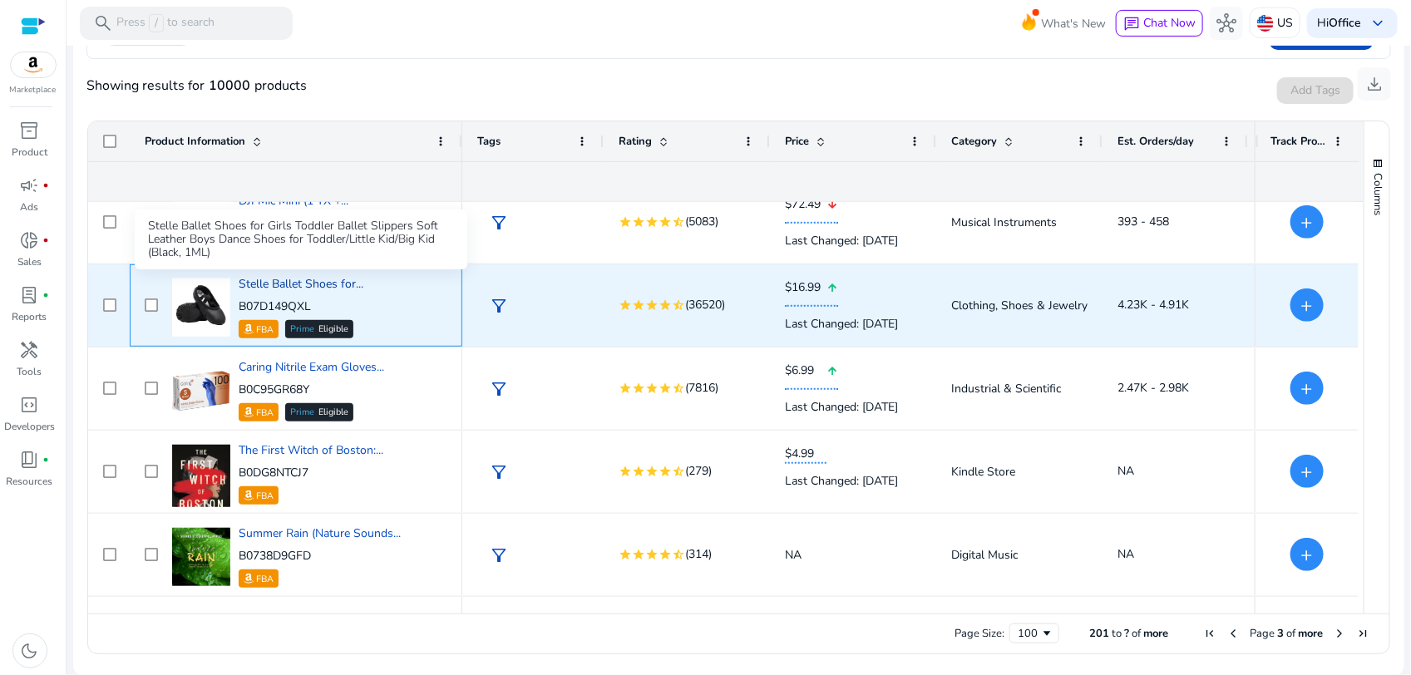
drag, startPoint x: 322, startPoint y: 276, endPoint x: 264, endPoint y: 284, distance: 58.7
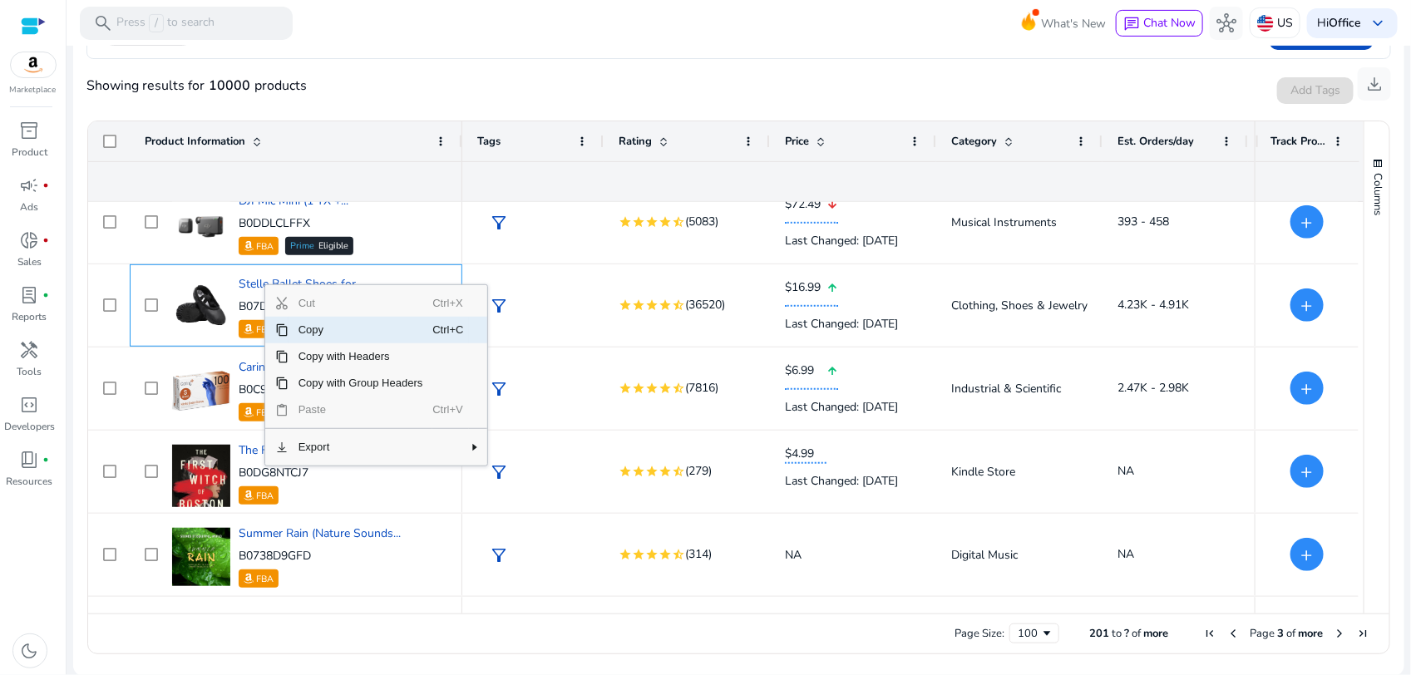
click at [322, 334] on span "Copy" at bounding box center [361, 330] width 145 height 27
